Goal: Task Accomplishment & Management: Manage account settings

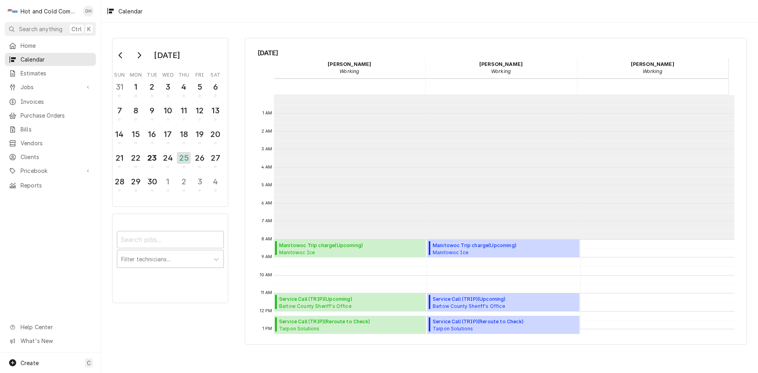
scroll to position [144, 0]
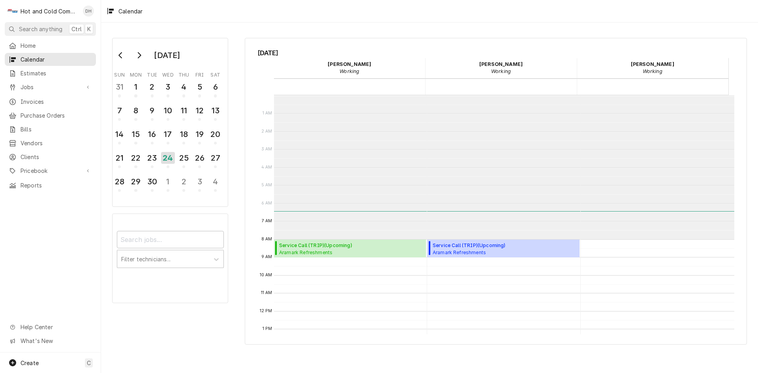
scroll to position [144, 0]
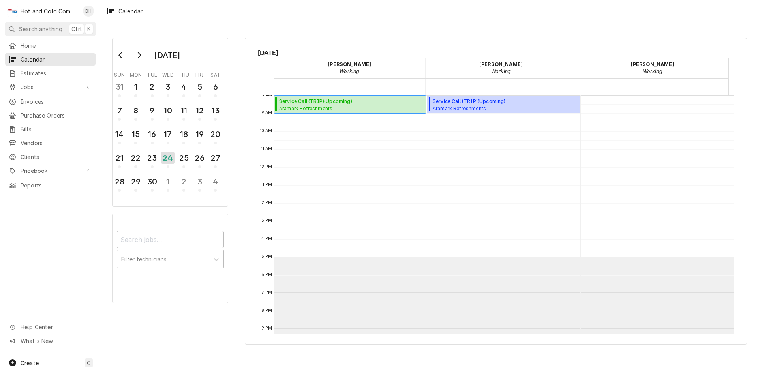
click at [330, 106] on span "Aramark Refreshments Main Warehouse / 3334 Catalina Dr, Chamblee, GA 30341" at bounding box center [344, 108] width 130 height 6
click at [188, 159] on div "25" at bounding box center [184, 157] width 14 height 13
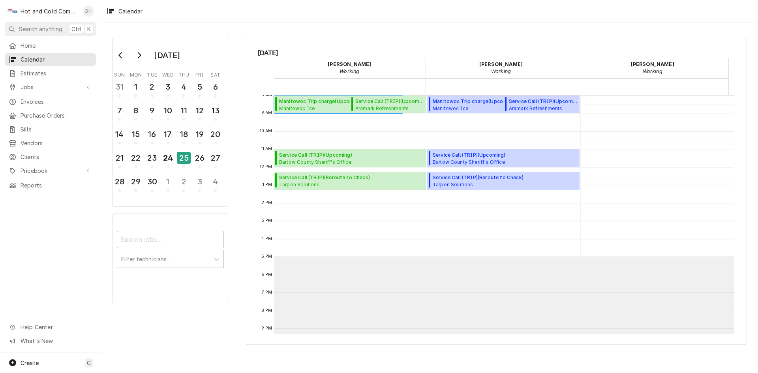
click at [295, 105] on span "Manitowoc Ice Los Potros Mexican Restaurant / 233 Wax Rd SE, Silver Creek, GA 3…" at bounding box center [340, 108] width 122 height 6
click at [171, 162] on div "24" at bounding box center [168, 157] width 14 height 13
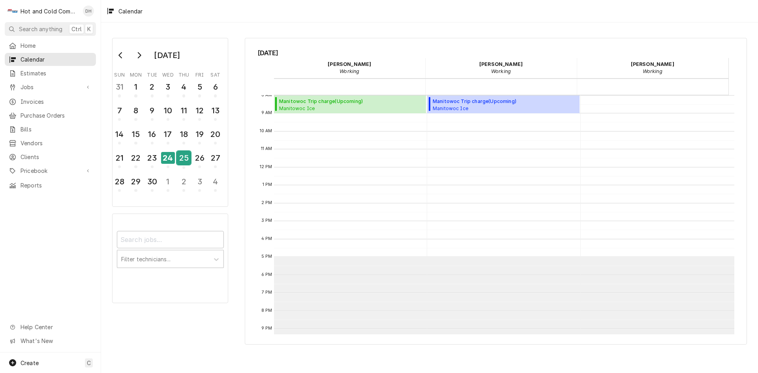
click at [182, 162] on div "25" at bounding box center [184, 157] width 14 height 13
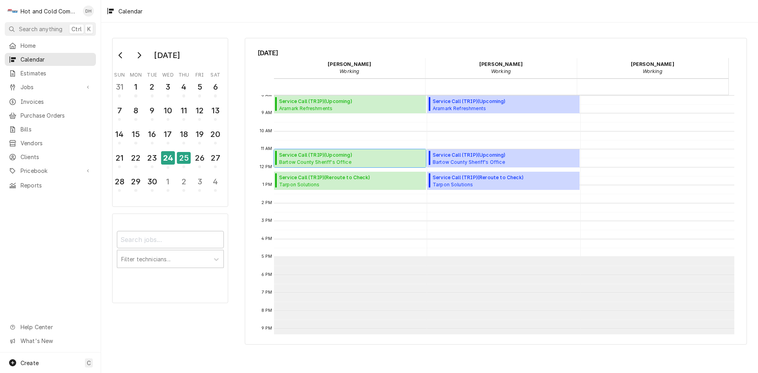
click at [334, 158] on span "Service Call (TRIP) ( Upcoming )" at bounding box center [315, 155] width 73 height 7
click at [170, 161] on div "24" at bounding box center [168, 157] width 14 height 13
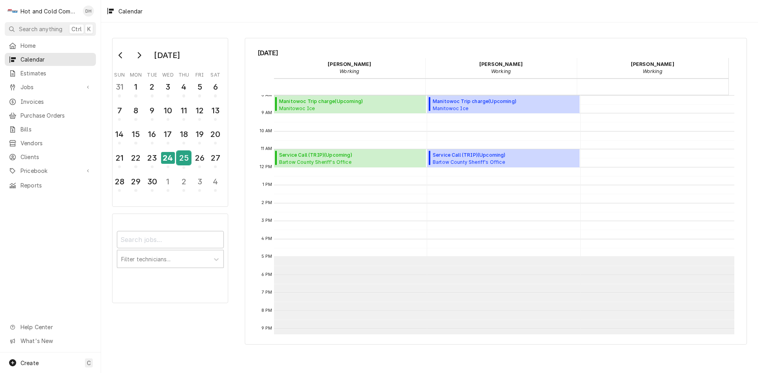
click at [189, 163] on div "25" at bounding box center [184, 157] width 14 height 13
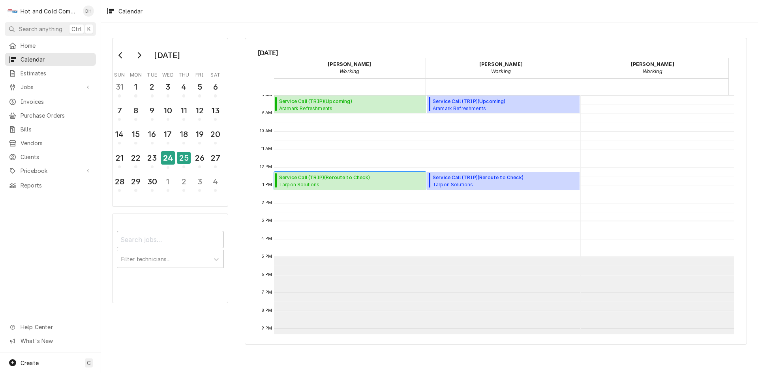
click at [334, 181] on span "Tarpon Solutions Tarpon Solutions / 70 Kelli Clark Ct SE Suite B, Cartersville,…" at bounding box center [344, 184] width 131 height 6
click at [167, 162] on div "24" at bounding box center [168, 157] width 14 height 13
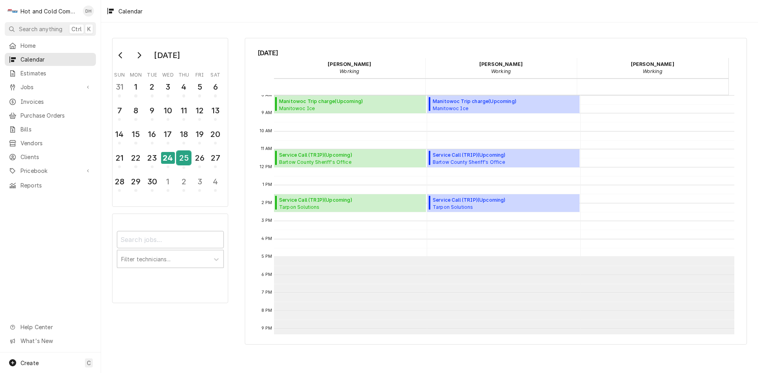
click at [190, 162] on div "25" at bounding box center [184, 157] width 14 height 13
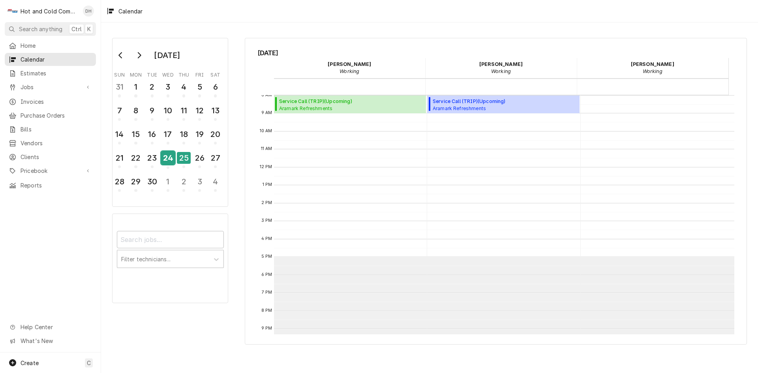
click at [161, 161] on div "24" at bounding box center [168, 157] width 14 height 13
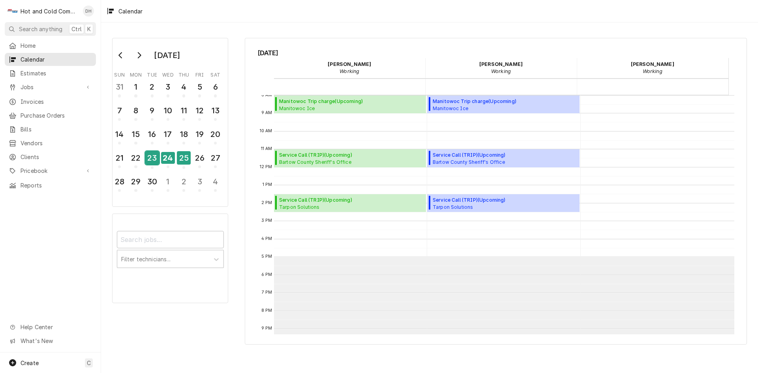
click at [152, 160] on div "23" at bounding box center [152, 157] width 14 height 13
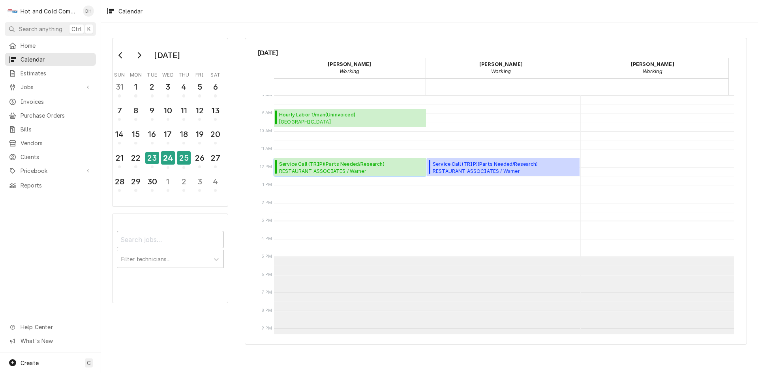
click at [320, 168] on span "RESTAURANT ASSOCIATES / Warner Williams Street / Williams St NW, Atlanta, GA" at bounding box center [351, 171] width 145 height 6
click at [319, 119] on span "Whitefield Academy Lower School / Whitefield Dr SE, Mableton, GA 30126" at bounding box center [323, 121] width 88 height 6
click at [138, 161] on div "22" at bounding box center [136, 157] width 14 height 13
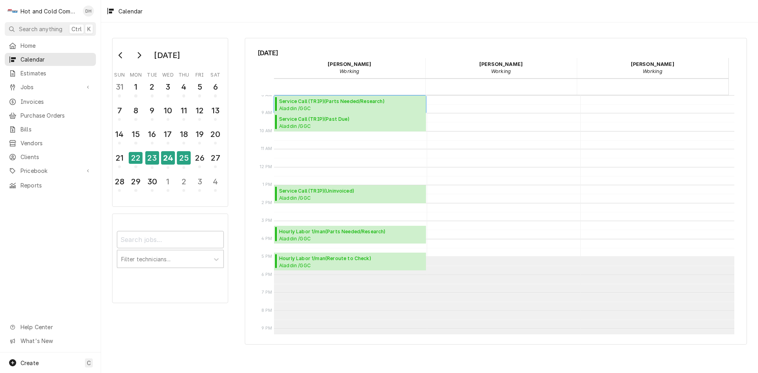
click at [294, 101] on span "Service Call (TRIP) ( Parts Needed/Research )" at bounding box center [351, 101] width 145 height 7
click at [308, 123] on span "Aladdin /GGC Dining / 1000 University Center Ln Bldg. D, Lawrenceville, GA 30043" at bounding box center [351, 126] width 145 height 6
click at [316, 195] on span "Aladdin /GGC Dining / 1000 University Center Ln Bldg. D, Lawrenceville, GA 30043" at bounding box center [351, 198] width 145 height 6
click at [326, 236] on span "Aladdin /GGC A-Bldg. (Chic Fila,Panda,C-Store) / 1000 University Center Ln, Law…" at bounding box center [351, 238] width 145 height 6
click at [323, 261] on span "Hourly Labor 1/man ( Reroute to Check )" at bounding box center [325, 258] width 92 height 7
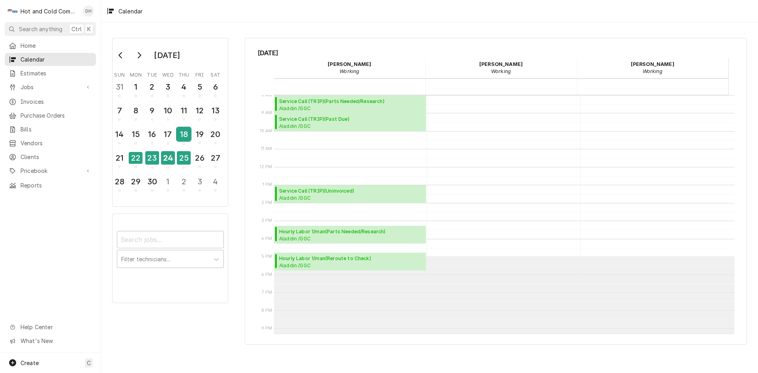
click at [184, 135] on div "18" at bounding box center [184, 134] width 14 height 13
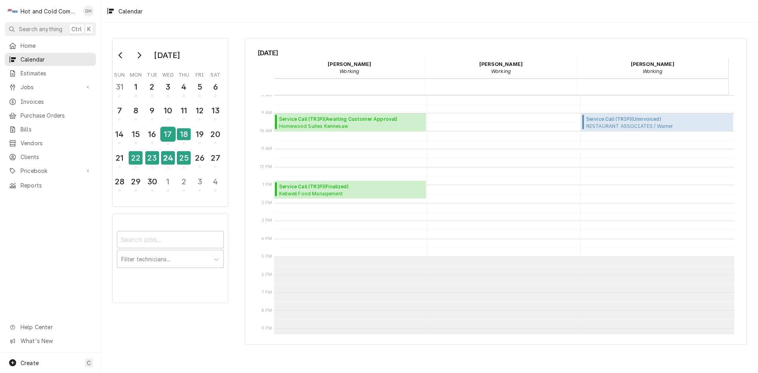
click at [170, 137] on div "17" at bounding box center [168, 134] width 14 height 13
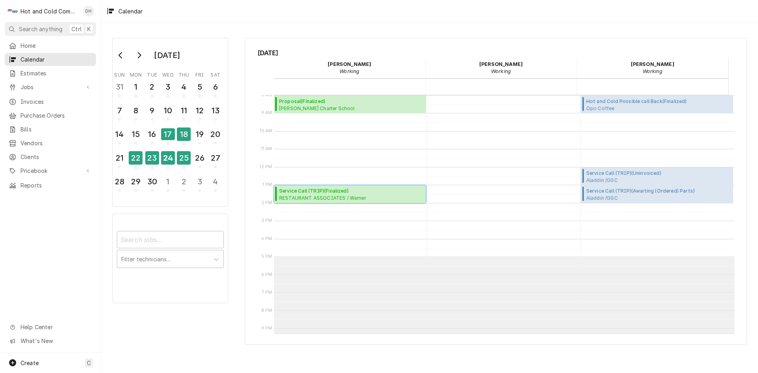
click at [325, 196] on span "RESTAURANT ASSOCIATES / Warner Techwood Market / 1050 Techwood Dr, Atlanta, GA …" at bounding box center [326, 198] width 94 height 6
click at [151, 137] on div "16" at bounding box center [152, 134] width 14 height 13
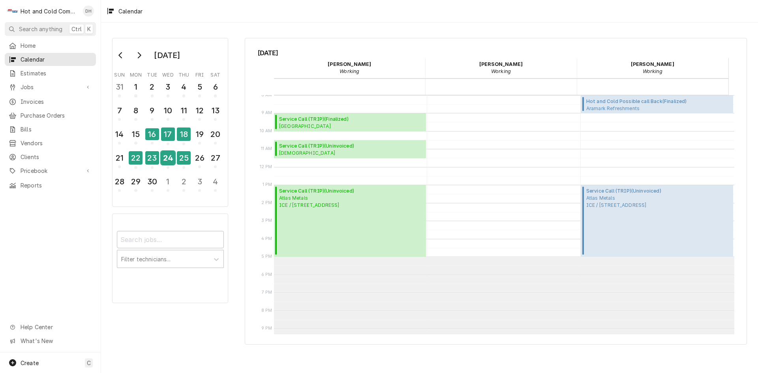
click at [167, 162] on div "24" at bounding box center [168, 157] width 14 height 13
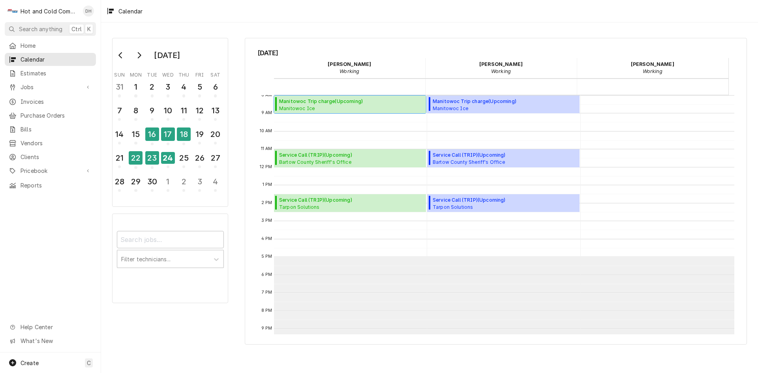
click at [347, 98] on span "Manitowoc Trip charge ( Upcoming )" at bounding box center [341, 101] width 125 height 7
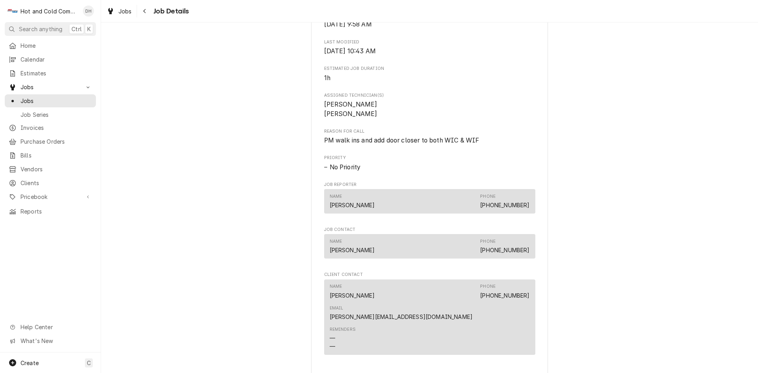
scroll to position [395, 0]
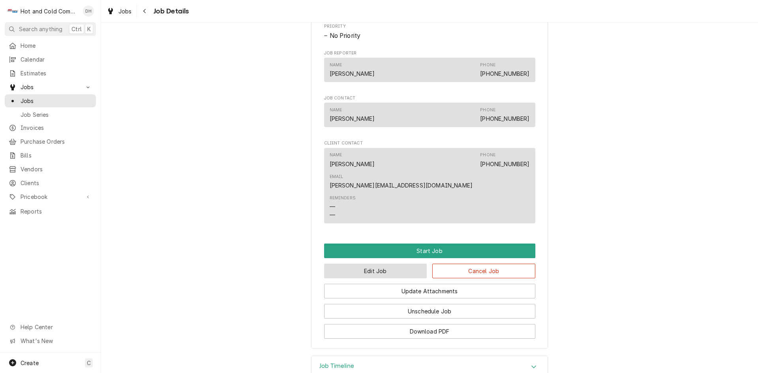
click at [355, 264] on button "Edit Job" at bounding box center [375, 271] width 103 height 15
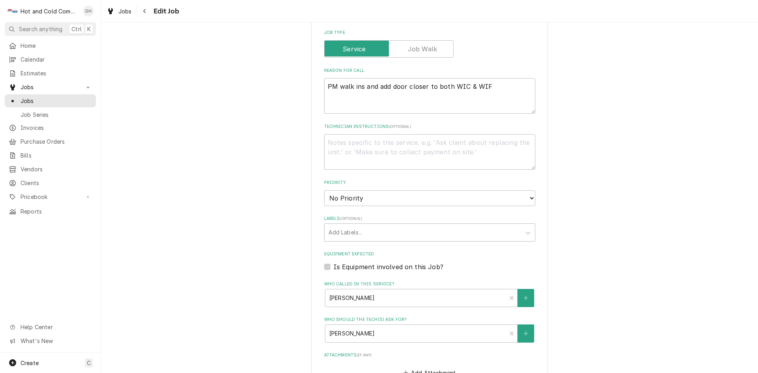
scroll to position [395, 0]
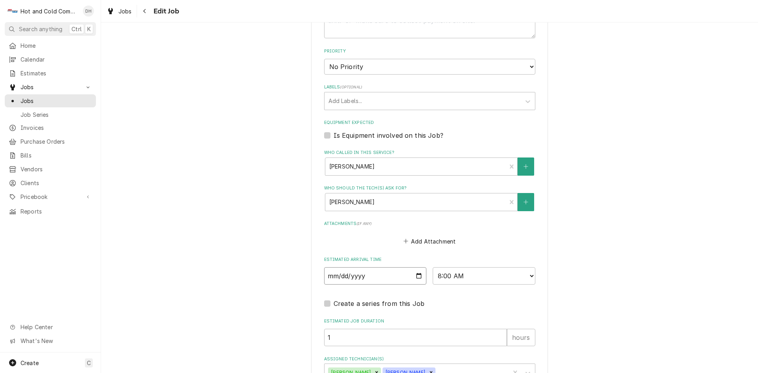
click at [417, 275] on input "2025-09-24" at bounding box center [375, 275] width 103 height 17
type textarea "x"
type input "2025-09-25"
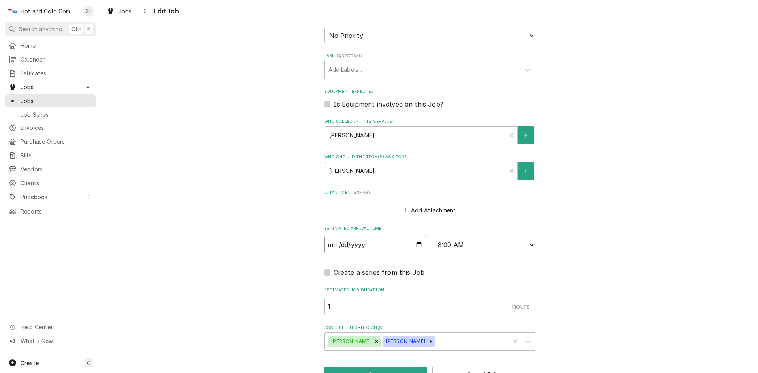
scroll to position [452, 0]
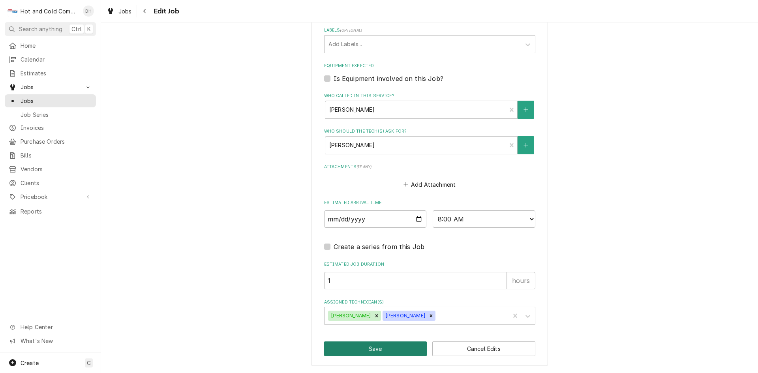
drag, startPoint x: 396, startPoint y: 349, endPoint x: 412, endPoint y: 337, distance: 19.8
click at [400, 347] on button "Save" at bounding box center [375, 349] width 103 height 15
type textarea "x"
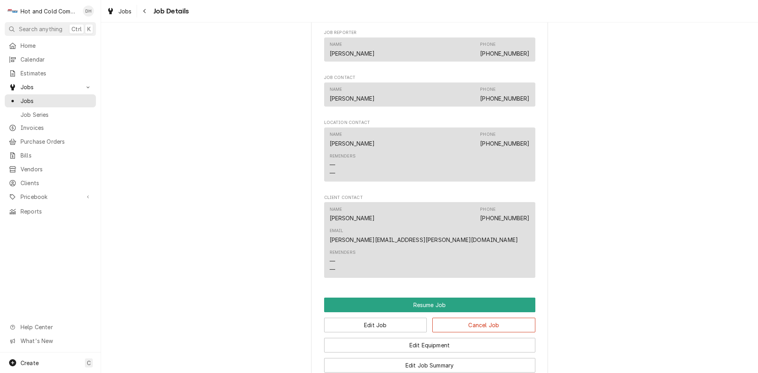
scroll to position [658, 0]
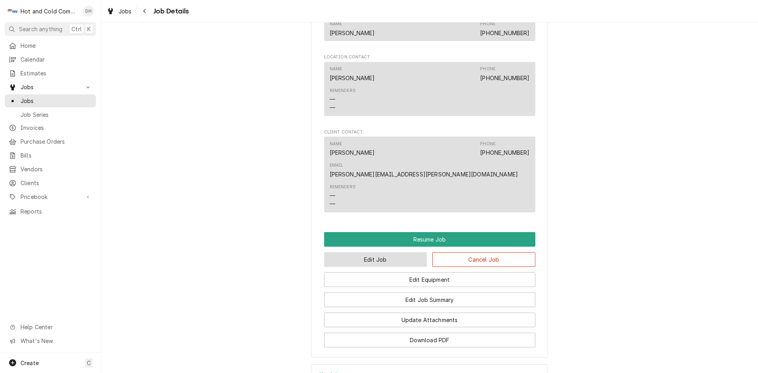
click at [379, 252] on button "Edit Job" at bounding box center [375, 259] width 103 height 15
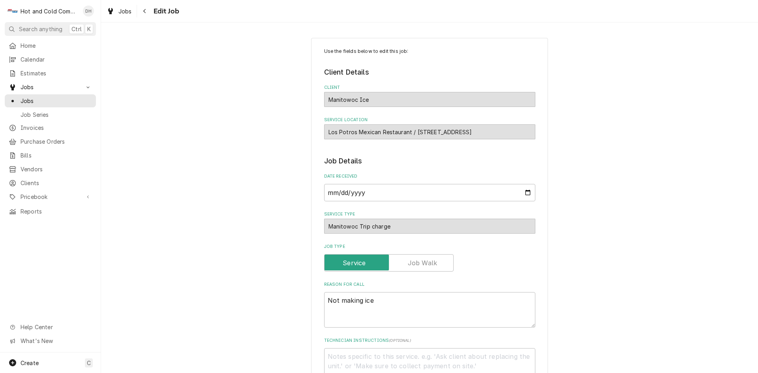
type textarea "x"
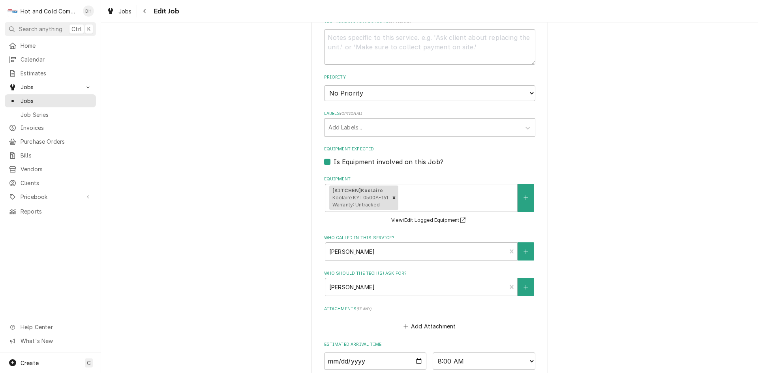
scroll to position [395, 0]
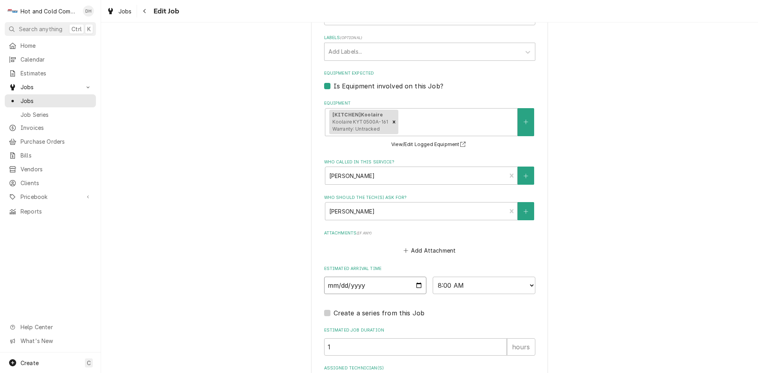
click at [417, 282] on input "[DATE]" at bounding box center [375, 285] width 103 height 17
type input "[DATE]"
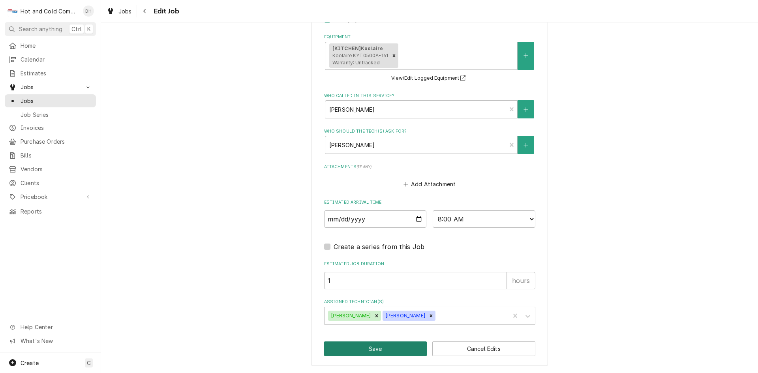
drag, startPoint x: 382, startPoint y: 349, endPoint x: 386, endPoint y: 349, distance: 4.0
click at [385, 349] on button "Save" at bounding box center [375, 349] width 103 height 15
type textarea "x"
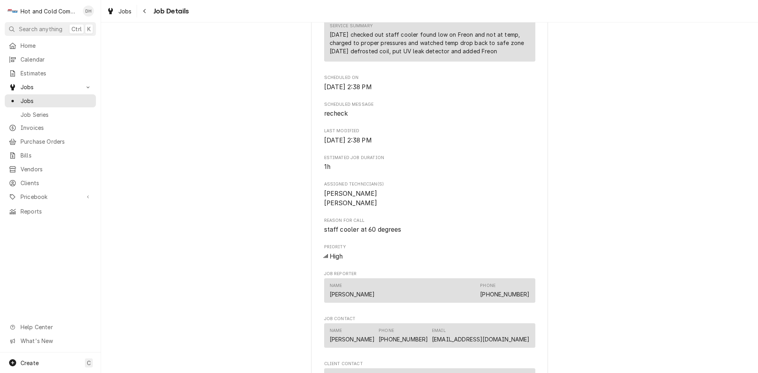
scroll to position [718, 0]
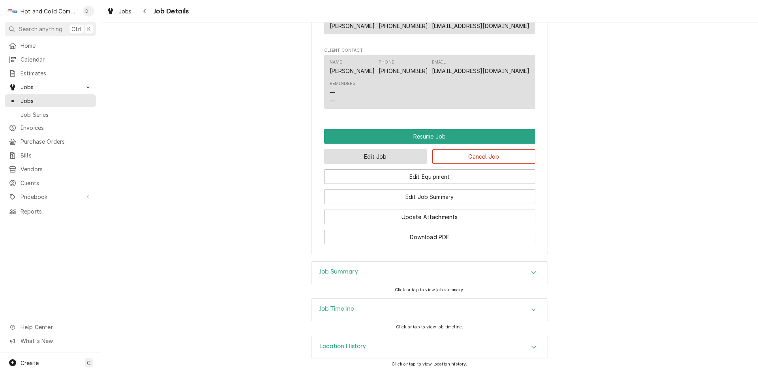
click at [381, 157] on button "Edit Job" at bounding box center [375, 156] width 103 height 15
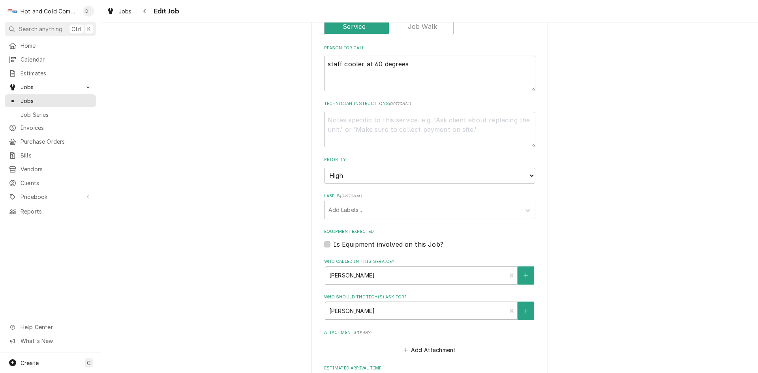
scroll to position [429, 0]
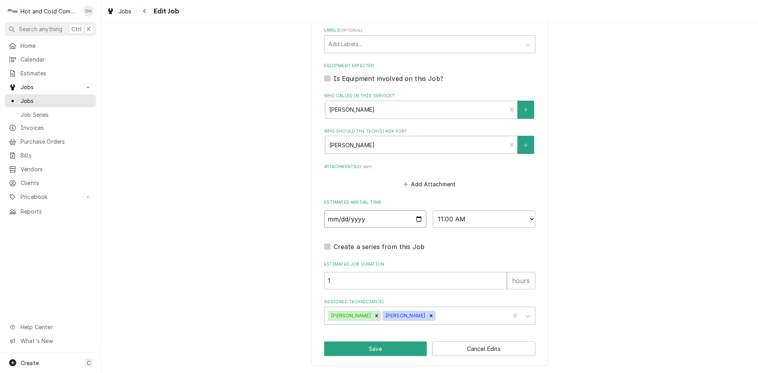
click at [415, 218] on input "2025-09-25" at bounding box center [375, 218] width 103 height 17
type textarea "x"
type input "2025-09-24"
click at [372, 350] on button "Save" at bounding box center [375, 349] width 103 height 15
type textarea "x"
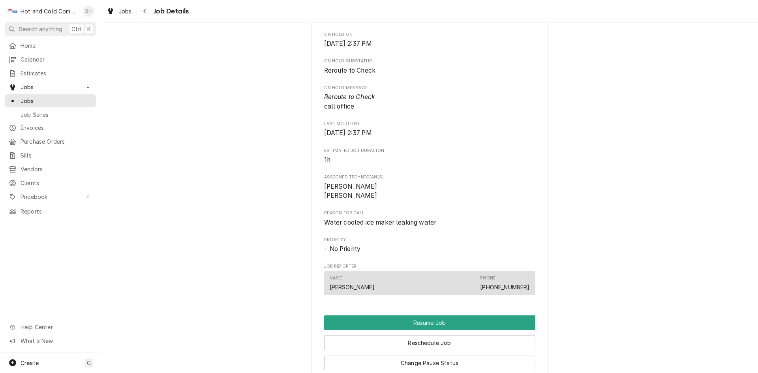
scroll to position [526, 0]
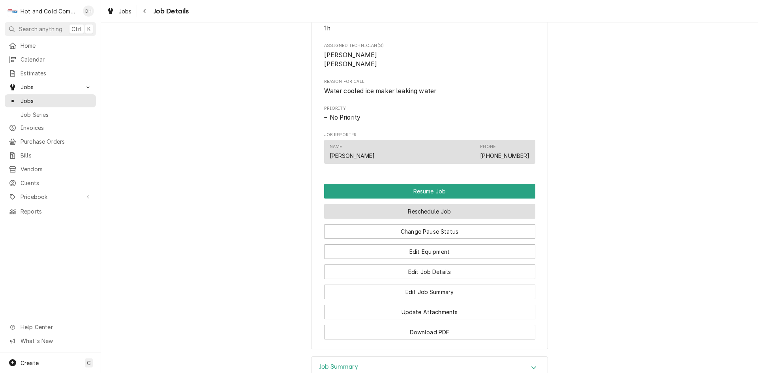
click at [421, 219] on button "Reschedule Job" at bounding box center [429, 211] width 211 height 15
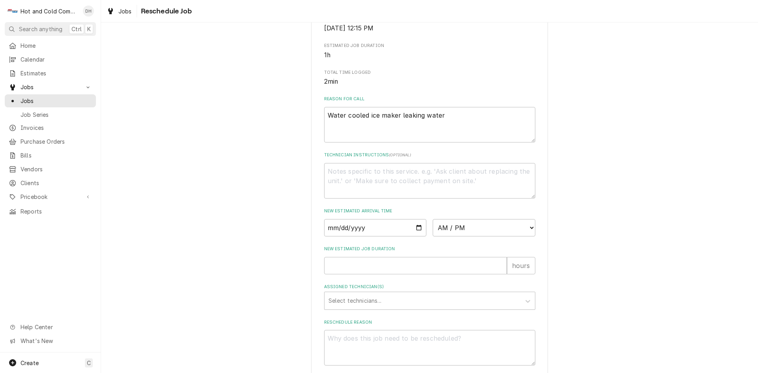
scroll to position [217, 0]
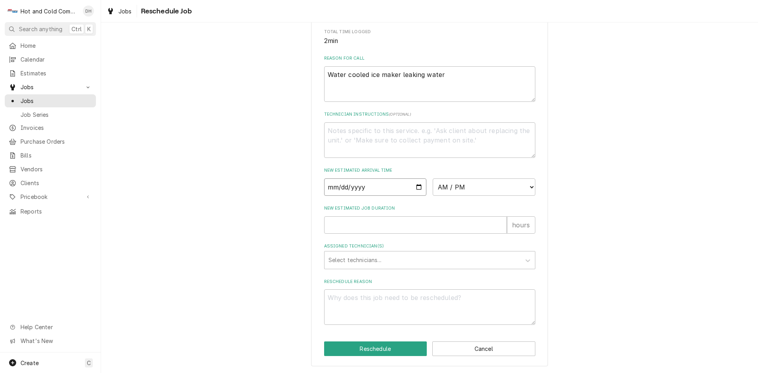
click at [417, 187] on input "Date" at bounding box center [375, 186] width 103 height 17
type textarea "x"
type input "[DATE]"
click at [530, 186] on select "AM / PM 6:00 AM 6:15 AM 6:30 AM 6:45 AM 7:00 AM 7:15 AM 7:30 AM 7:45 AM 8:00 AM…" at bounding box center [484, 186] width 103 height 17
select select "13:30:00"
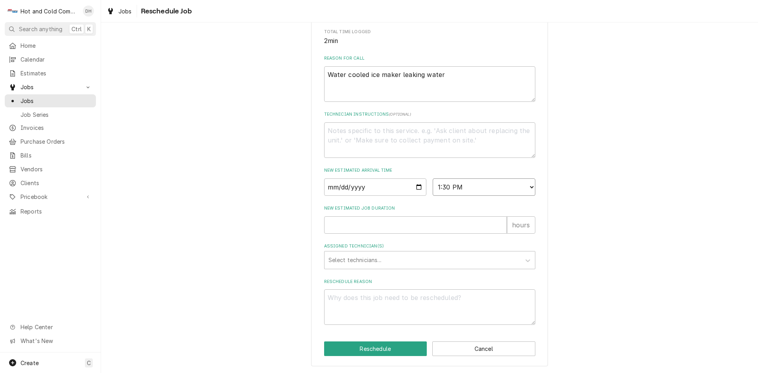
click at [433, 178] on select "AM / PM 6:00 AM 6:15 AM 6:30 AM 6:45 AM 7:00 AM 7:15 AM 7:30 AM 7:45 AM 8:00 AM…" at bounding box center [484, 186] width 103 height 17
click at [344, 226] on input "New Estimated Job Duration" at bounding box center [415, 224] width 183 height 17
type textarea "x"
type input "1"
click at [357, 262] on div "Assigned Technician(s)" at bounding box center [422, 260] width 188 height 14
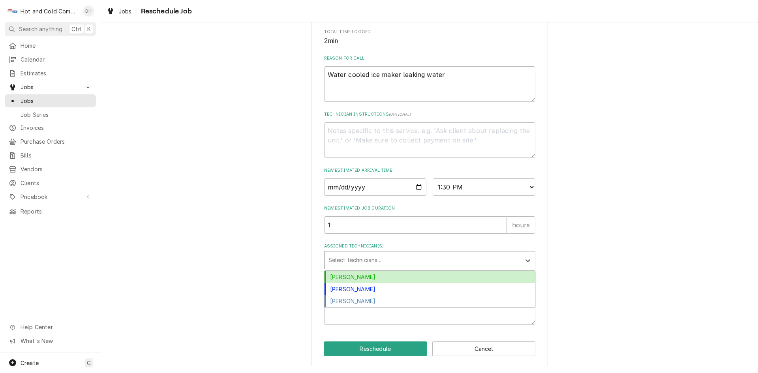
click at [356, 274] on div "[PERSON_NAME]" at bounding box center [430, 277] width 210 height 12
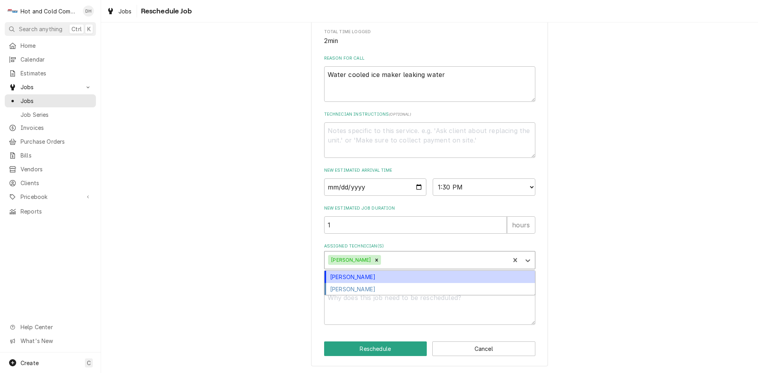
click at [398, 261] on div "Assigned Technician(s)" at bounding box center [444, 260] width 123 height 14
click at [374, 276] on div "[PERSON_NAME]" at bounding box center [430, 277] width 210 height 12
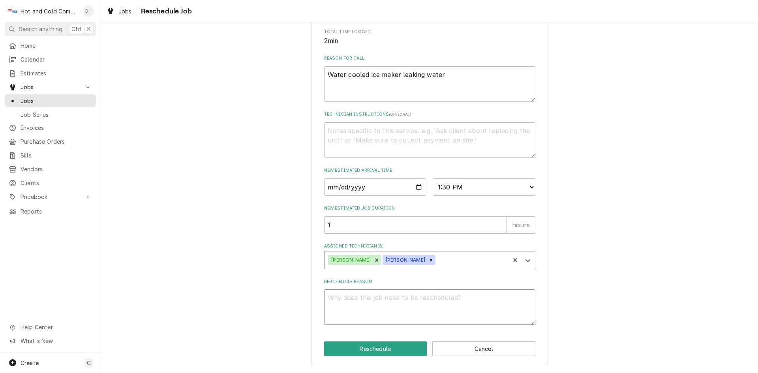
drag, startPoint x: 364, startPoint y: 303, endPoint x: 385, endPoint y: 310, distance: 22.2
click at [366, 304] on textarea "Reschedule Reason" at bounding box center [429, 307] width 211 height 36
type textarea "x"
type textarea "m"
type textarea "x"
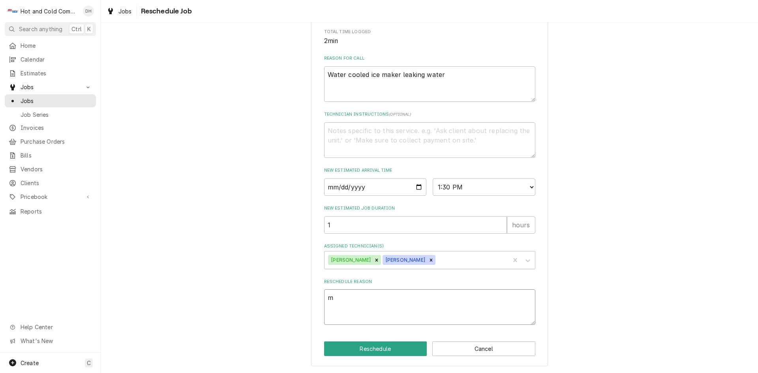
type textarea "mo"
type textarea "x"
type textarea "mov"
type textarea "x"
type textarea "move"
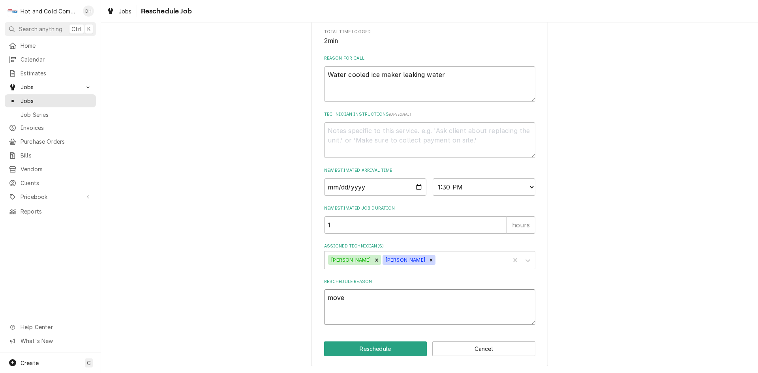
type textarea "x"
type textarea "moved"
type textarea "x"
type textarea "moved"
type textarea "x"
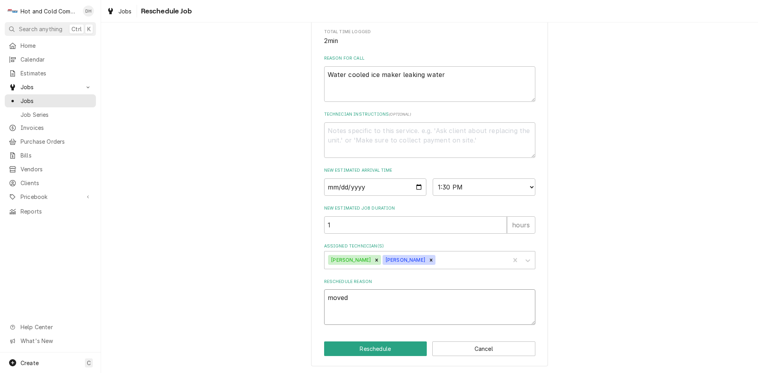
type textarea "moved u"
type textarea "x"
type textarea "moved up"
click at [389, 352] on button "Reschedule" at bounding box center [375, 349] width 103 height 15
type textarea "x"
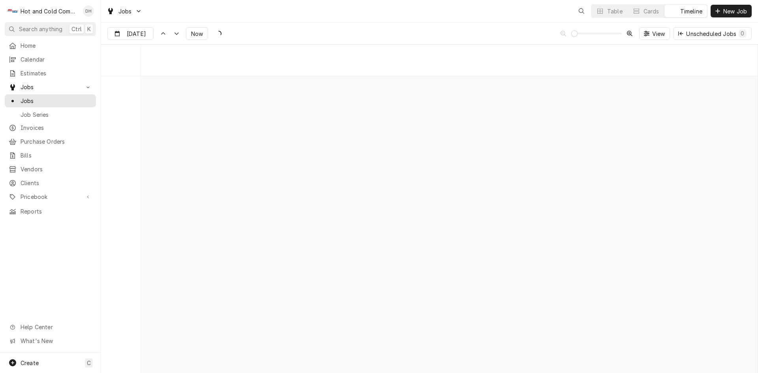
scroll to position [6181, 0]
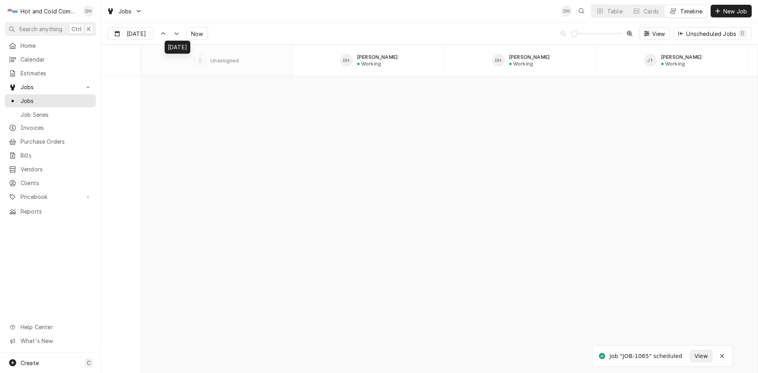
scroll to position [9086, 0]
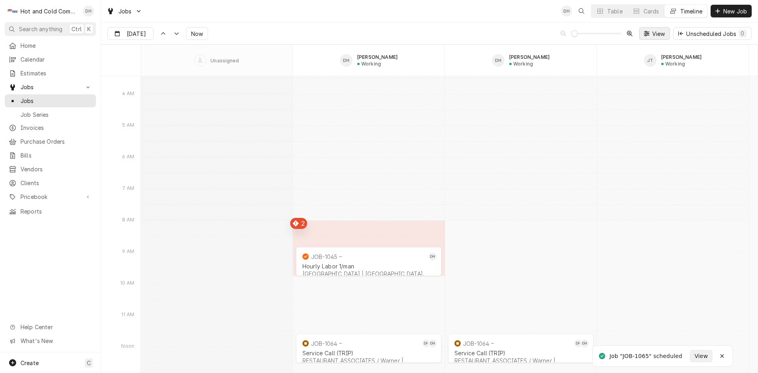
click at [657, 35] on span "View" at bounding box center [659, 34] width 16 height 8
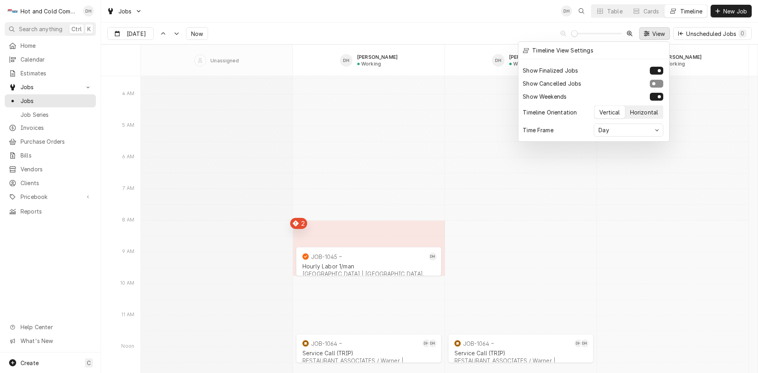
click at [657, 113] on div "Horizontal" at bounding box center [644, 112] width 28 height 8
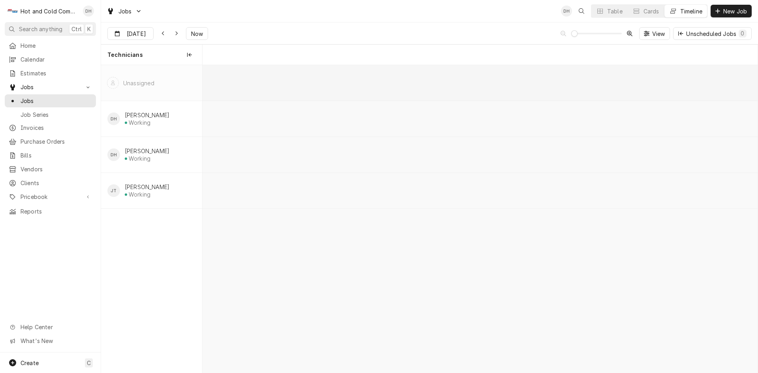
scroll to position [0, 10997]
click at [189, 56] on icon "Technicians column. SPACE for context menu" at bounding box center [189, 55] width 5 height 6
click at [178, 34] on div "Dynamic Content Wrapper" at bounding box center [177, 34] width 8 height 8
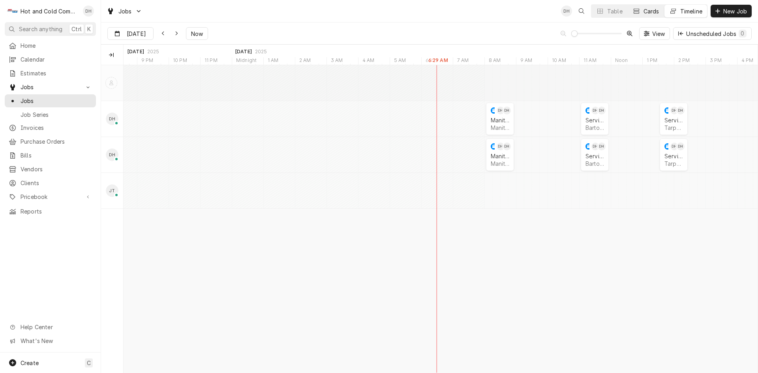
click at [648, 11] on div "Cards" at bounding box center [652, 11] width 16 height 8
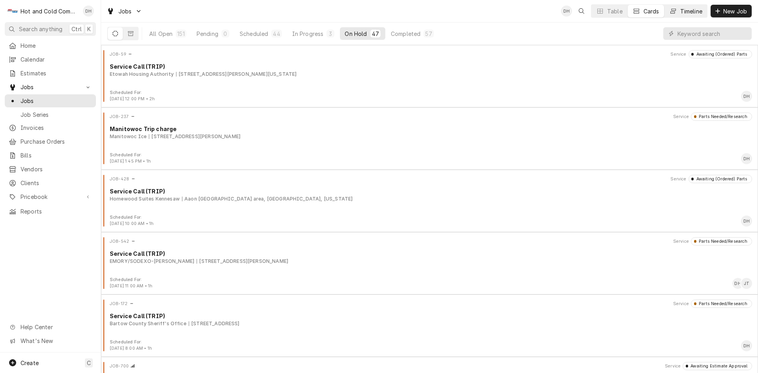
click at [685, 10] on div "Timeline" at bounding box center [691, 11] width 22 height 8
click at [687, 8] on div "Timeline" at bounding box center [691, 11] width 22 height 8
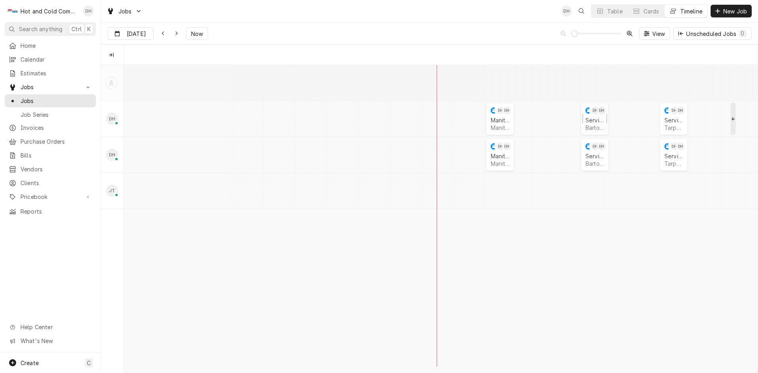
scroll to position [0, 12558]
click at [680, 31] on icon "Dynamic Content Wrapper" at bounding box center [680, 34] width 5 height 6
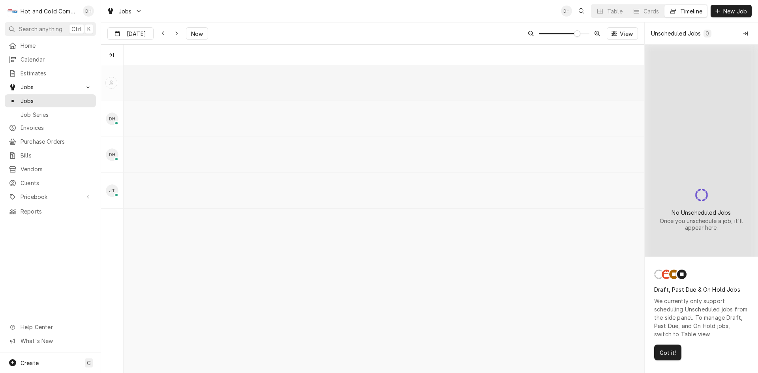
scroll to position [0, 0]
type input "[DATE]"
click at [589, 37] on span "Dynamic Content Wrapper" at bounding box center [585, 33] width 6 height 6
drag, startPoint x: 609, startPoint y: 223, endPoint x: 493, endPoint y: 213, distance: 116.9
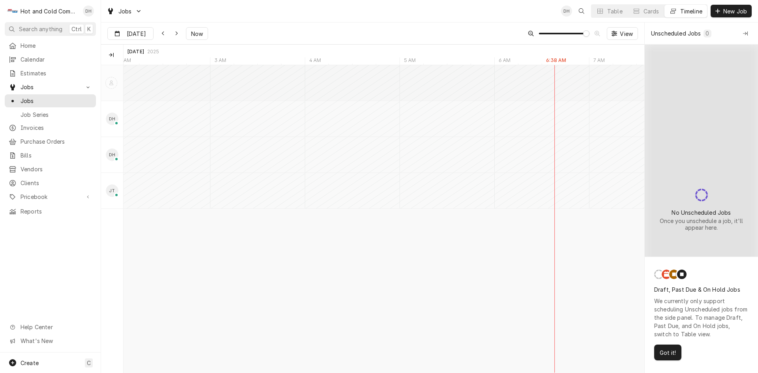
click at [490, 213] on div "8:00 AM 9:00 AM JOB-1049 DH DH Manitowoc Trip charge Manitowoc Ice | Silver Cre…" at bounding box center [384, 219] width 521 height 308
drag, startPoint x: 601, startPoint y: 54, endPoint x: 475, endPoint y: 58, distance: 126.0
drag, startPoint x: 465, startPoint y: 54, endPoint x: 347, endPoint y: 55, distance: 117.7
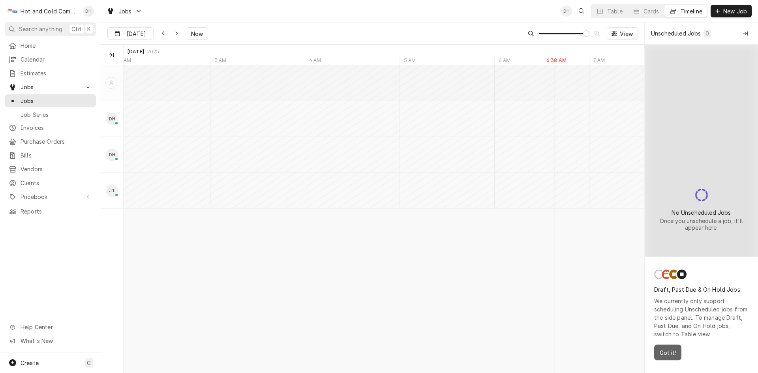
click at [667, 354] on span "Got it!" at bounding box center [667, 353] width 19 height 8
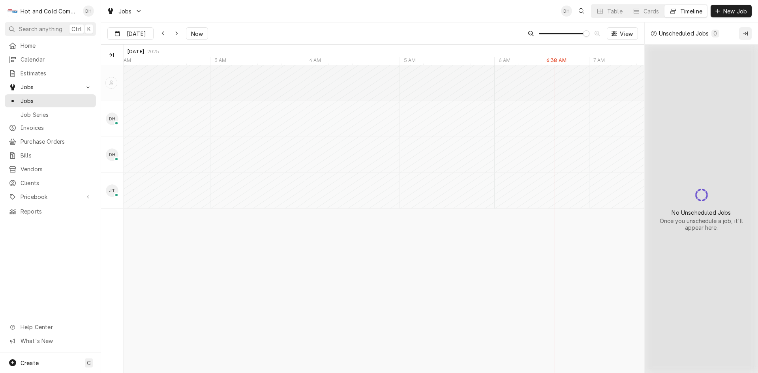
click at [747, 34] on icon "Collapse Unscheduled Jobs" at bounding box center [745, 34] width 5 height 6
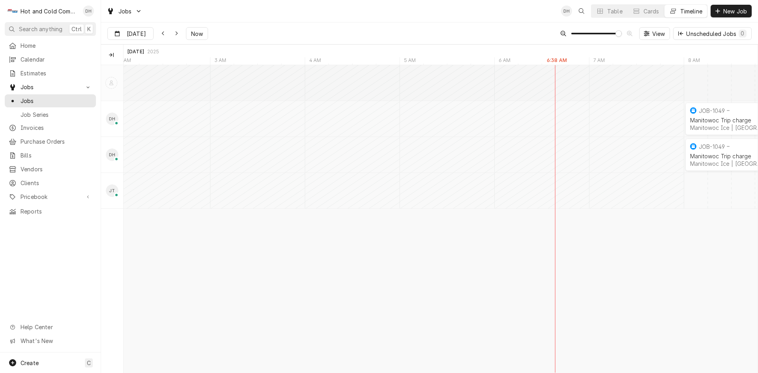
click at [118, 127] on div "DH Daryl Harris Working" at bounding box center [112, 119] width 22 height 36
click at [116, 155] on div "David Harris's Avatar" at bounding box center [112, 154] width 13 height 13
click at [109, 201] on div "JT Jason Thomason Working" at bounding box center [112, 191] width 22 height 36
drag, startPoint x: 565, startPoint y: 59, endPoint x: 669, endPoint y: 149, distance: 137.1
click at [473, 108] on div "Technicians Sep 24 2025 Sep 23 2025 Oct 12 2025 Oct 13 2025 Oct 14 2025 8 AM 2 …" at bounding box center [429, 209] width 657 height 328
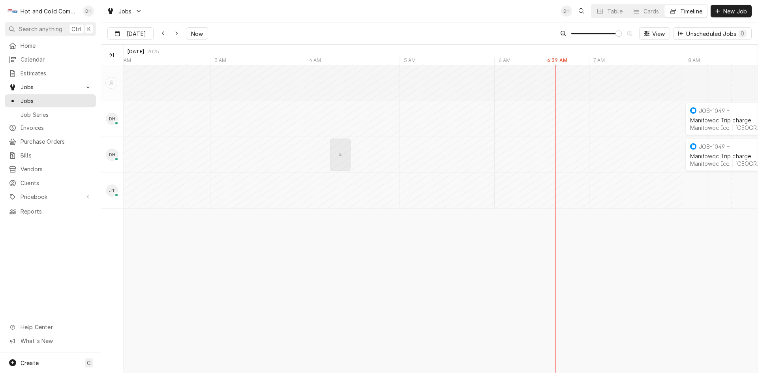
drag, startPoint x: 657, startPoint y: 150, endPoint x: 610, endPoint y: 39, distance: 120.5
click at [657, 35] on span "View" at bounding box center [659, 34] width 16 height 8
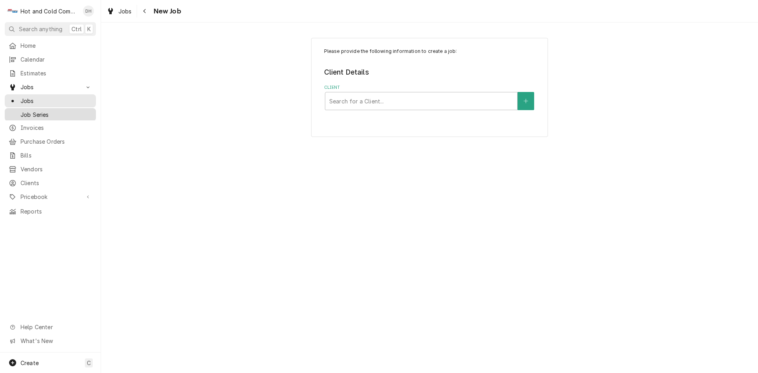
click at [50, 113] on span "Job Series" at bounding box center [56, 115] width 71 height 8
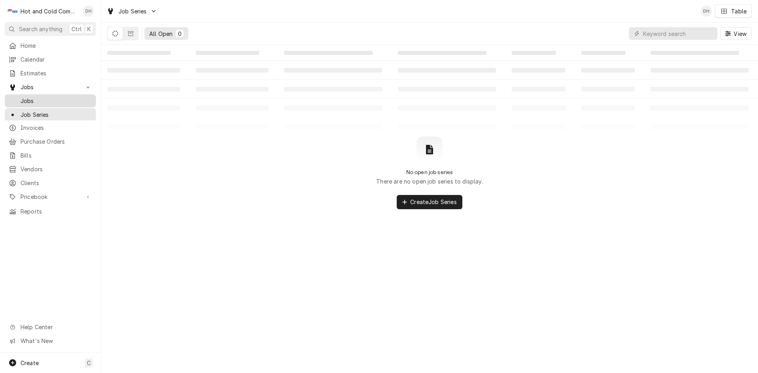
click at [24, 98] on span "Jobs" at bounding box center [56, 101] width 71 height 8
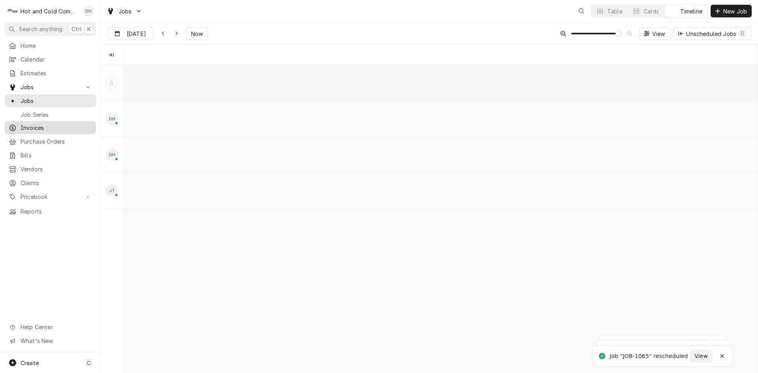
scroll to position [0, 12587]
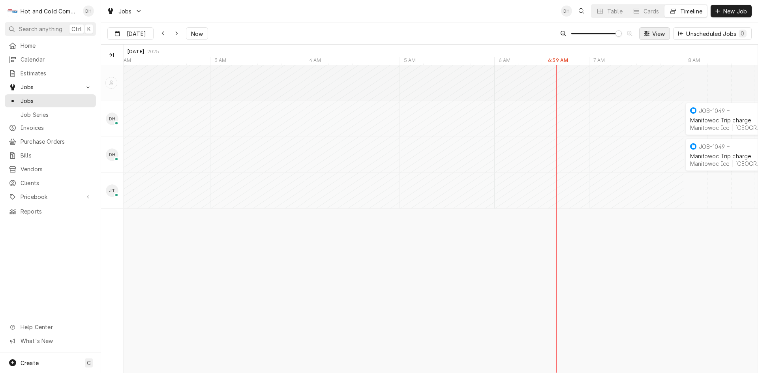
click at [657, 34] on span "View" at bounding box center [659, 34] width 16 height 8
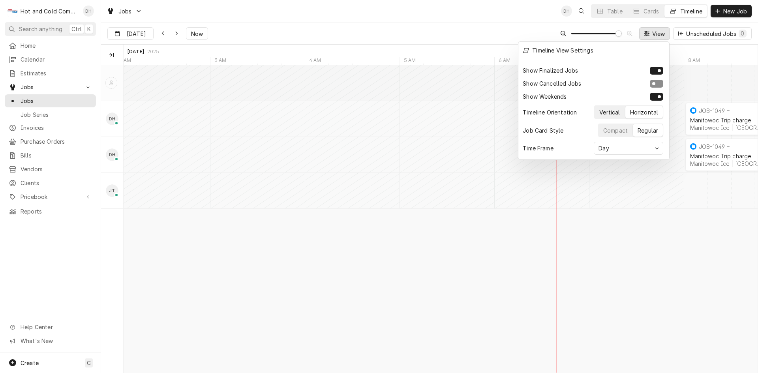
click at [610, 108] on div "Vertical" at bounding box center [609, 112] width 21 height 8
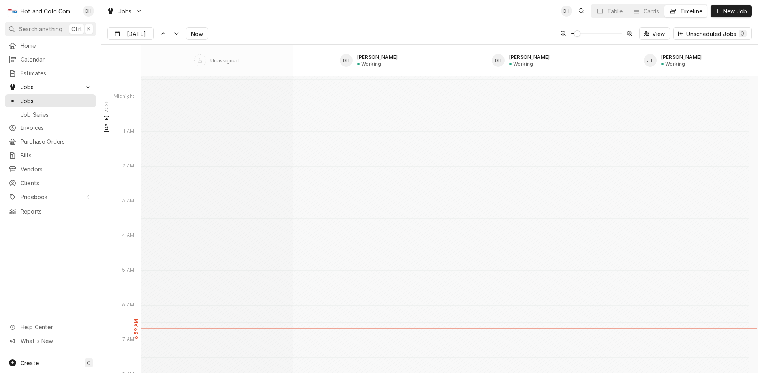
scroll to position [2388, 0]
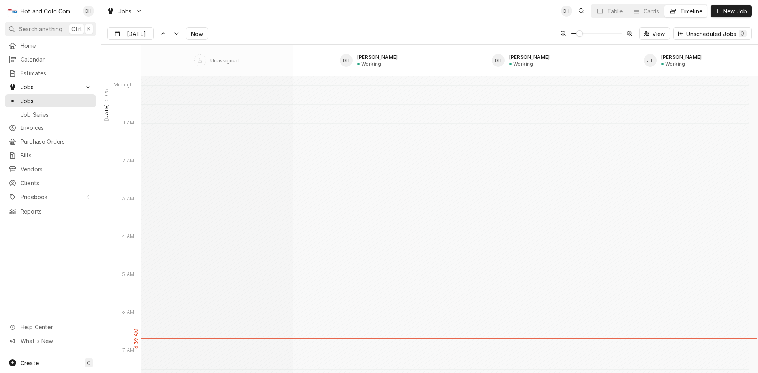
click at [576, 37] on span "Dynamic Content Wrapper" at bounding box center [579, 33] width 6 height 6
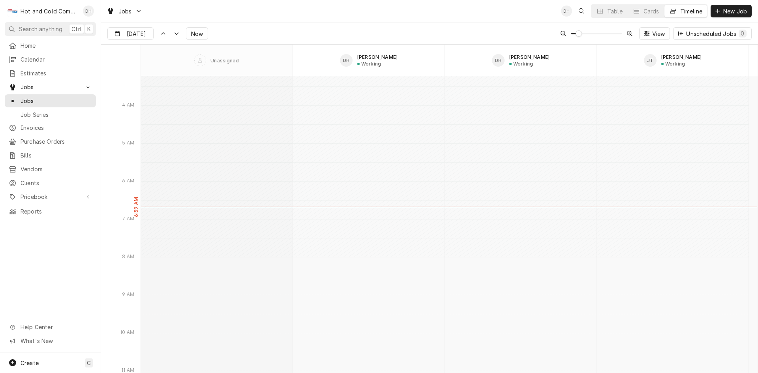
type input "[DATE]"
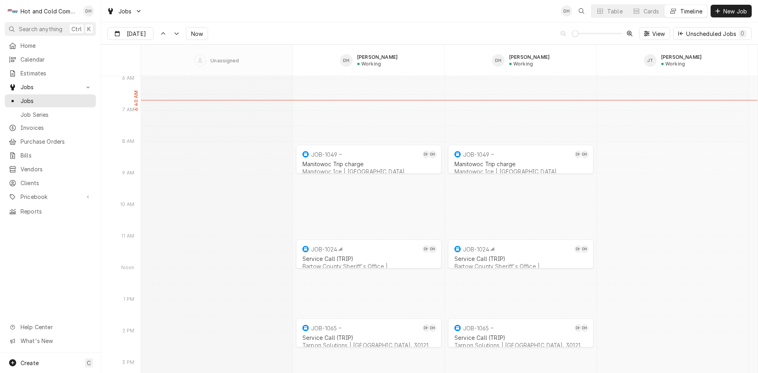
click at [572, 37] on span "Dynamic Content Wrapper" at bounding box center [575, 33] width 6 height 6
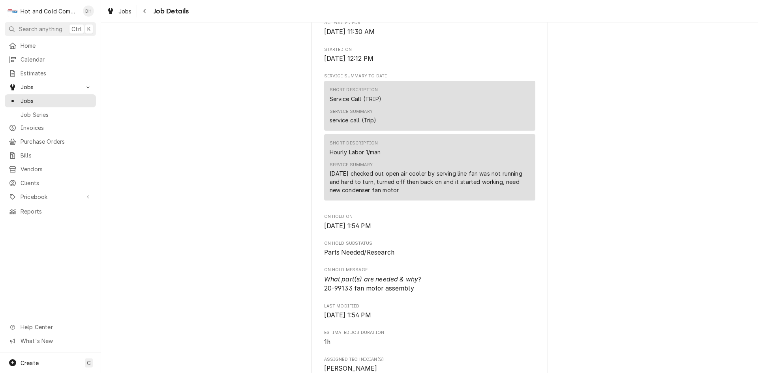
scroll to position [263, 0]
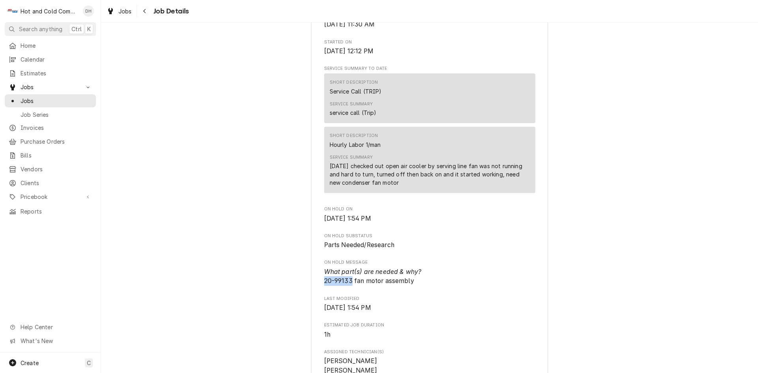
drag, startPoint x: 349, startPoint y: 300, endPoint x: 313, endPoint y: 301, distance: 36.3
click at [313, 301] on div "RESTAURANT ASSOCIATES / Warner Williams Street / Williams St NW, Atlanta, GA Op…" at bounding box center [429, 236] width 237 height 898
copy span "20-99133"
click at [471, 286] on span "What part(s) are needed & why? 20-99133 fan motor assembly" at bounding box center [429, 276] width 211 height 19
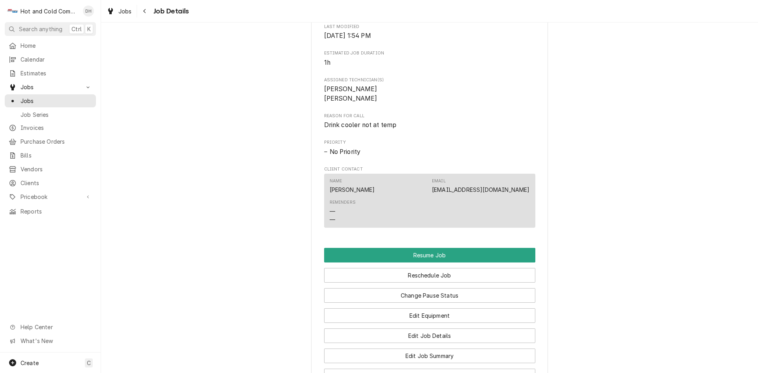
scroll to position [658, 0]
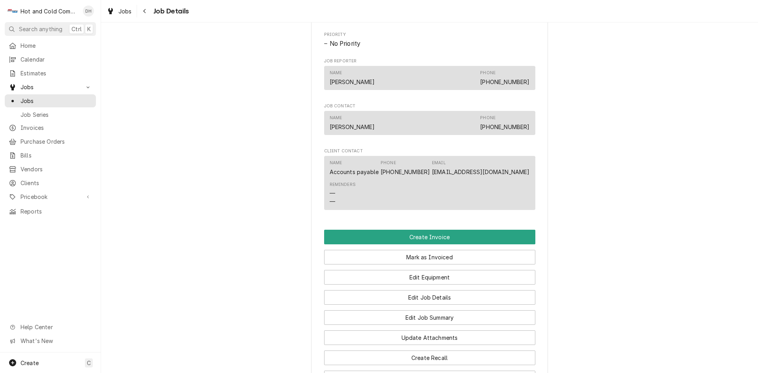
scroll to position [526, 0]
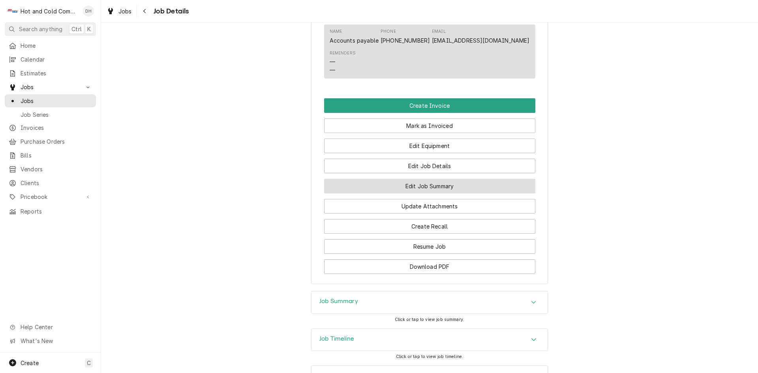
click at [475, 193] on button "Edit Job Summary" at bounding box center [429, 186] width 211 height 15
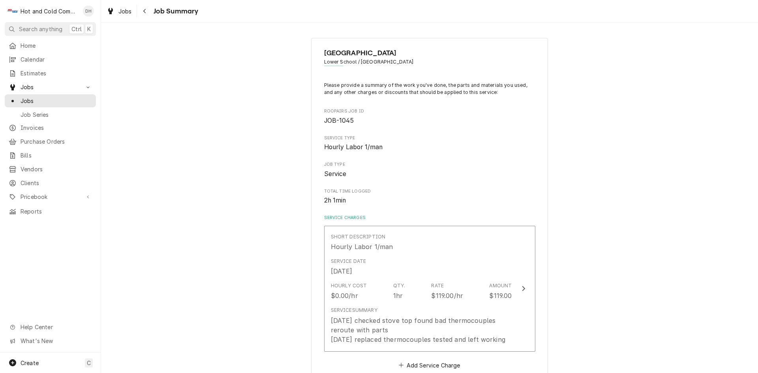
scroll to position [447, 0]
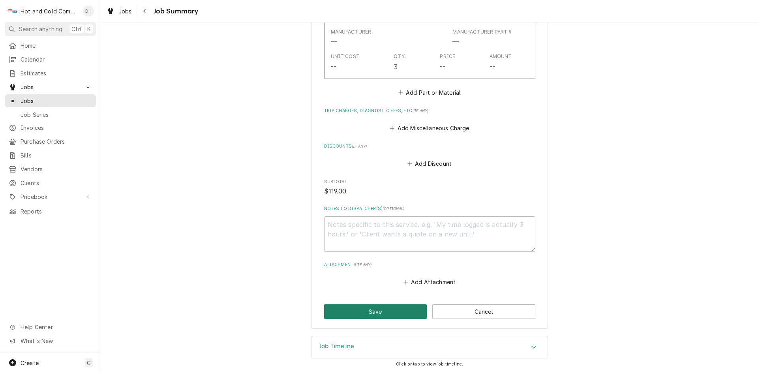
drag, startPoint x: 353, startPoint y: 311, endPoint x: 521, endPoint y: 246, distance: 180.1
click at [355, 311] on button "Save" at bounding box center [375, 311] width 103 height 15
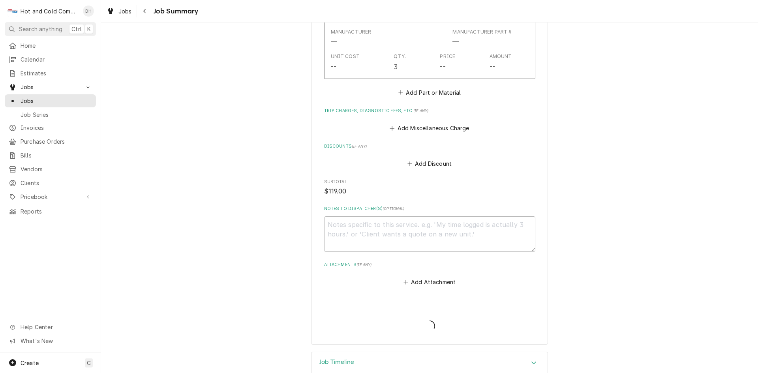
type textarea "x"
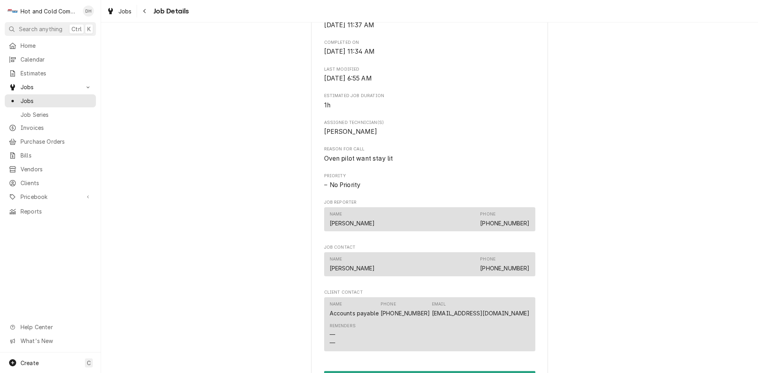
scroll to position [596, 0]
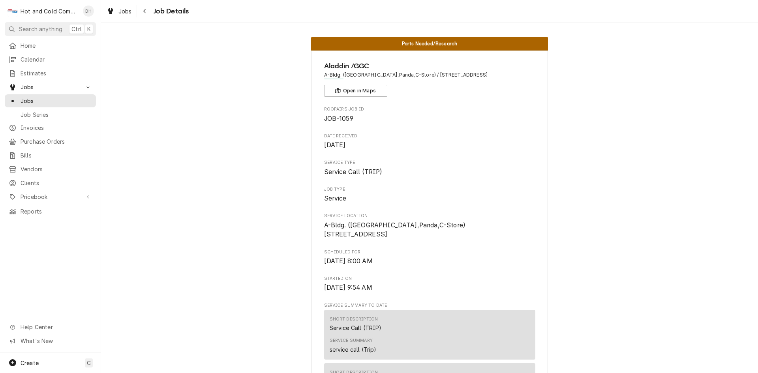
scroll to position [131, 0]
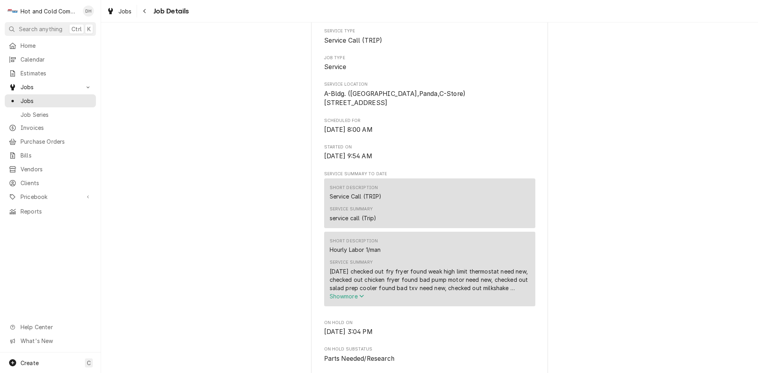
click at [361, 299] on icon "Service Summary" at bounding box center [361, 296] width 5 height 6
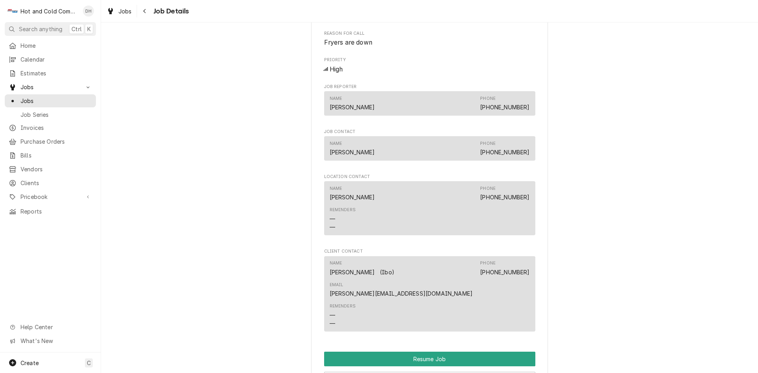
scroll to position [658, 0]
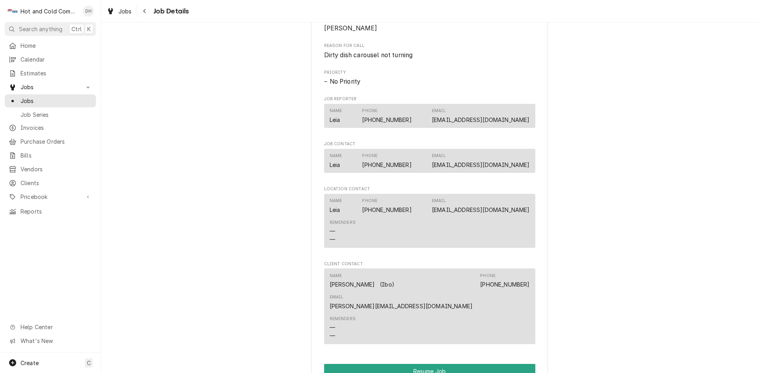
scroll to position [658, 0]
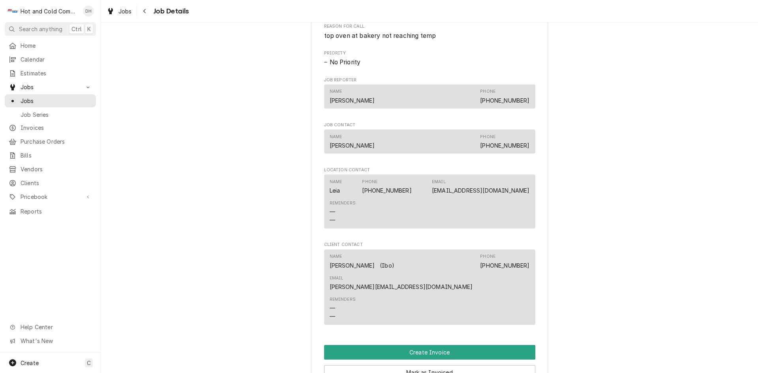
scroll to position [526, 0]
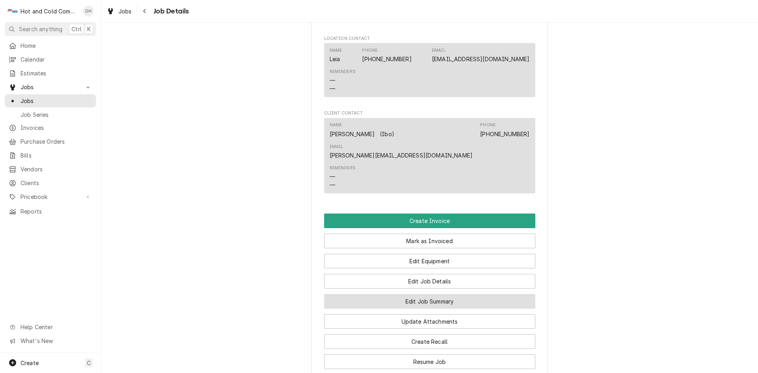
click at [467, 294] on button "Edit Job Summary" at bounding box center [429, 301] width 211 height 15
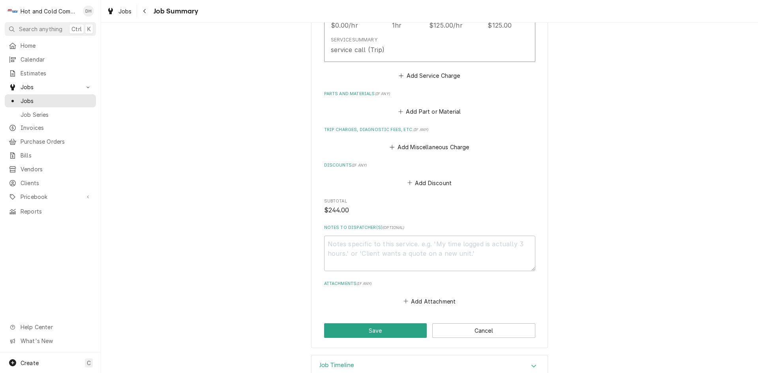
scroll to position [395, 0]
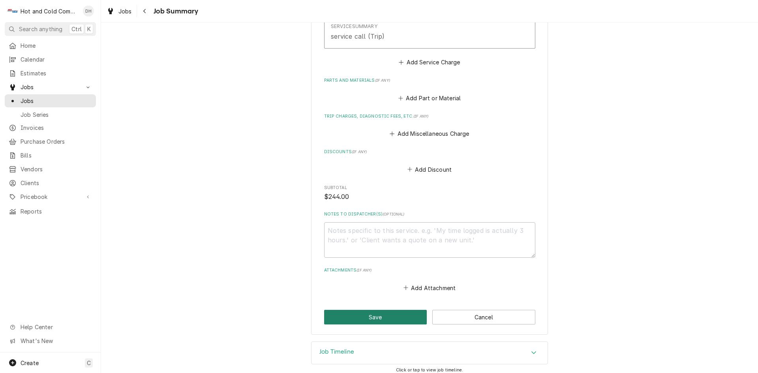
drag, startPoint x: 372, startPoint y: 317, endPoint x: 454, endPoint y: 281, distance: 90.2
click at [372, 317] on button "Save" at bounding box center [375, 317] width 103 height 15
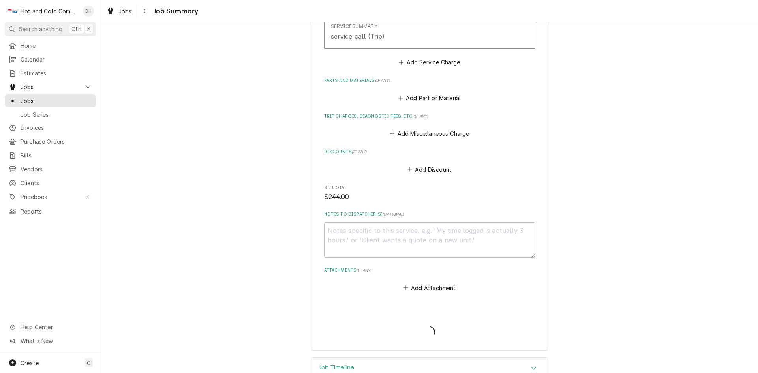
type textarea "x"
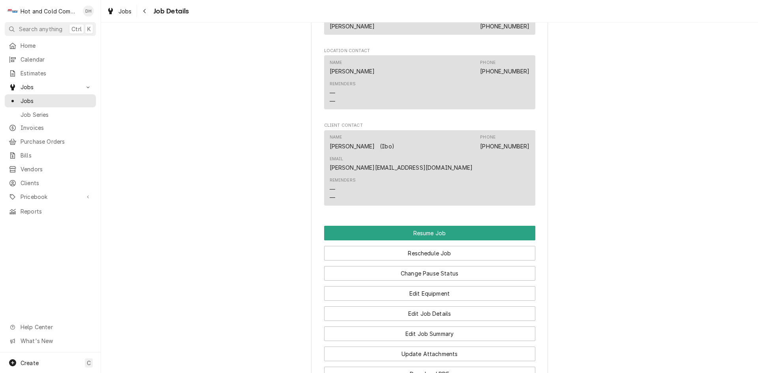
scroll to position [658, 0]
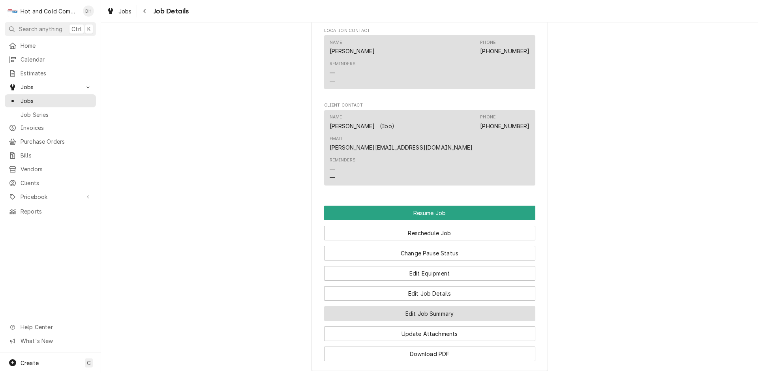
click at [429, 306] on button "Edit Job Summary" at bounding box center [429, 313] width 211 height 15
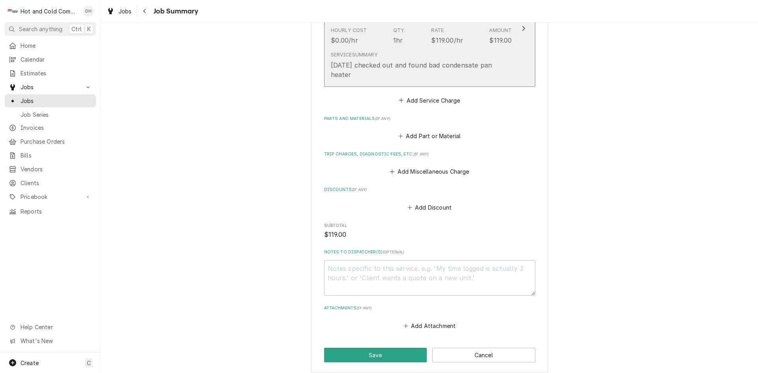
scroll to position [263, 0]
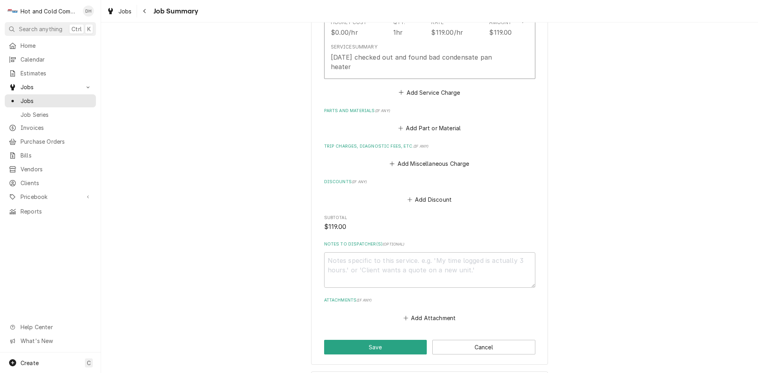
type textarea "x"
click at [438, 128] on button "Add Part or Material" at bounding box center [429, 128] width 65 height 11
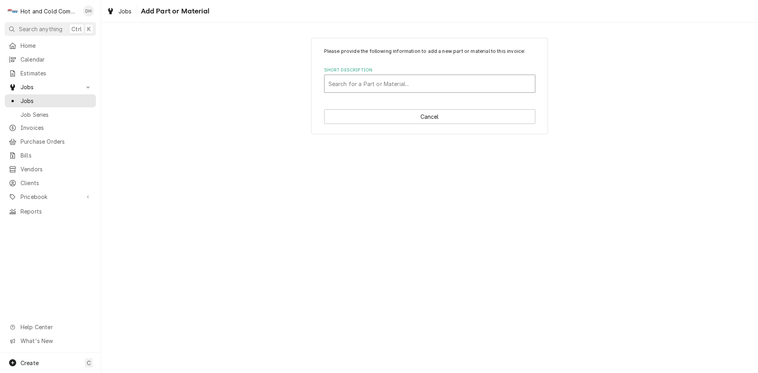
click at [374, 82] on div "Short Description" at bounding box center [429, 84] width 203 height 14
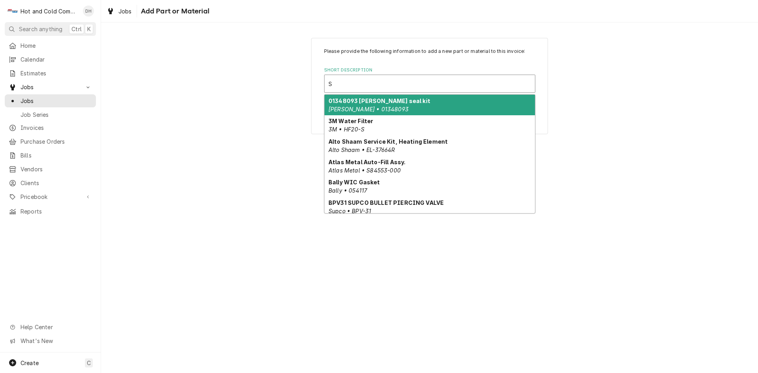
type input "Su"
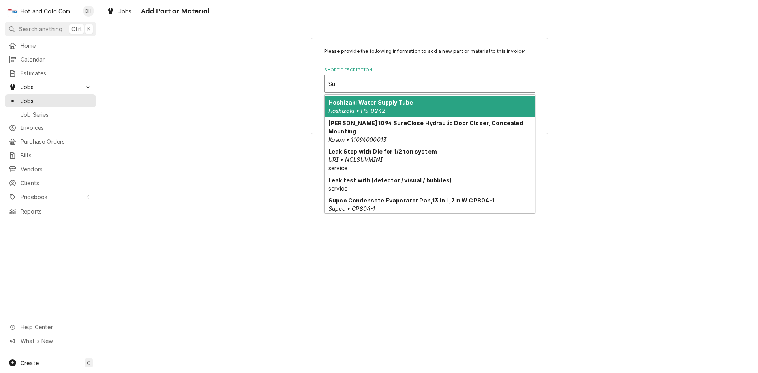
scroll to position [53, 0]
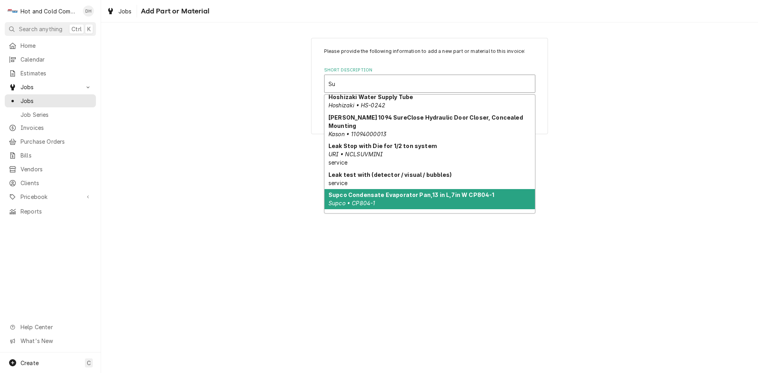
click at [455, 191] on strong "Supco Condensate Evaporator Pan,13 in L,7in W CP804-1" at bounding box center [411, 194] width 166 height 7
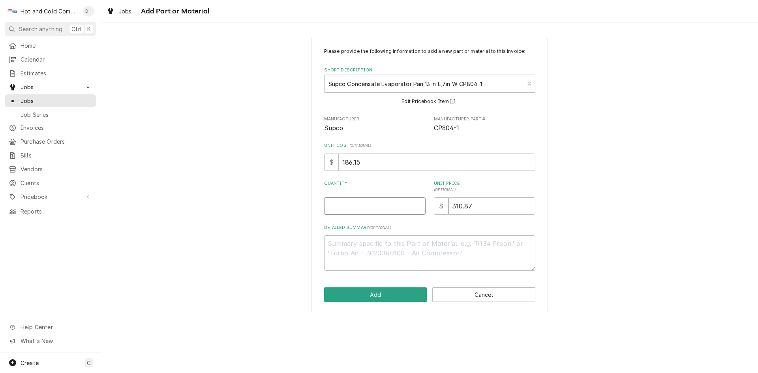
click at [332, 210] on input "Quantity" at bounding box center [374, 205] width 101 height 17
type textarea "x"
type input "1"
click at [341, 254] on textarea "Detailed Summary ( optional )" at bounding box center [429, 253] width 211 height 36
type textarea "x"
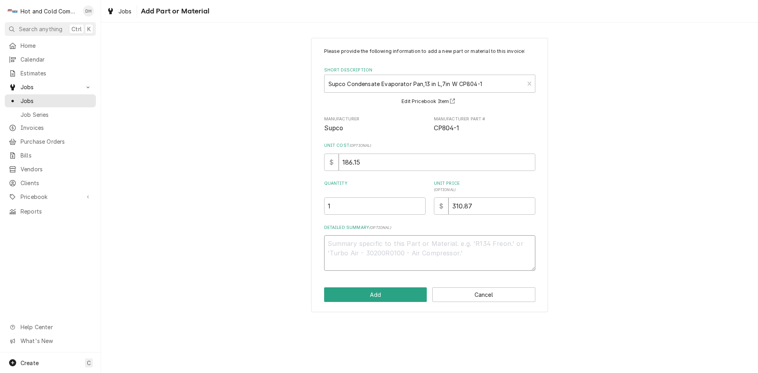
type textarea "U"
type textarea "x"
type textarea "UR"
type textarea "x"
type textarea "URI"
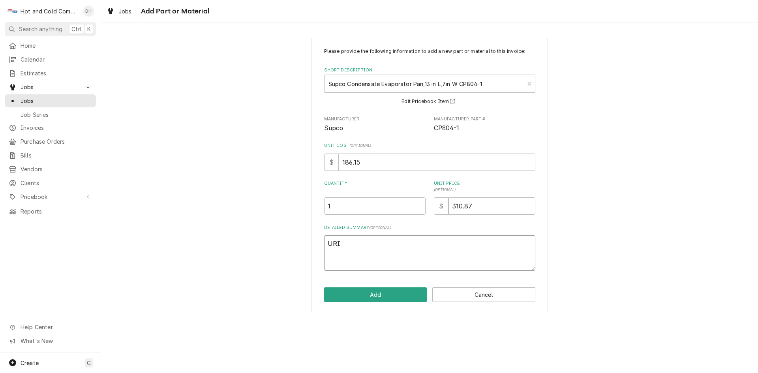
type textarea "x"
type textarea "UR"
type textarea "x"
type textarea "U"
type textarea "x"
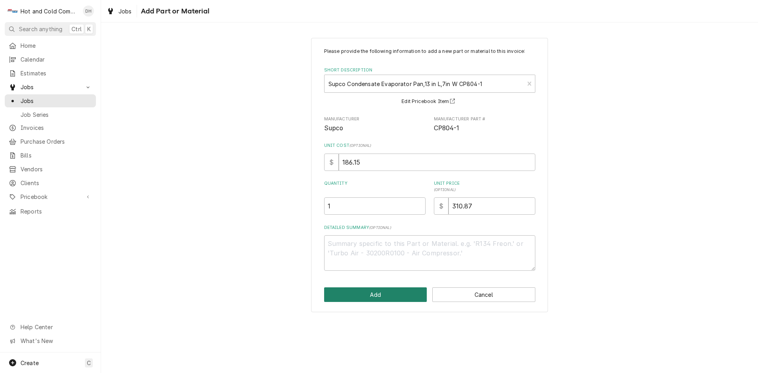
click at [372, 298] on button "Add" at bounding box center [375, 294] width 103 height 15
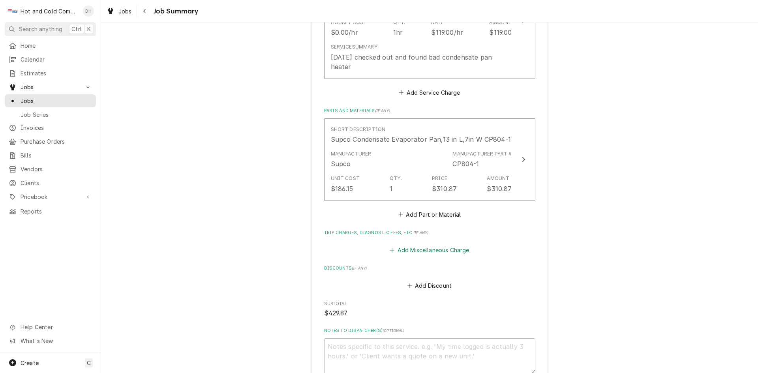
scroll to position [385, 0]
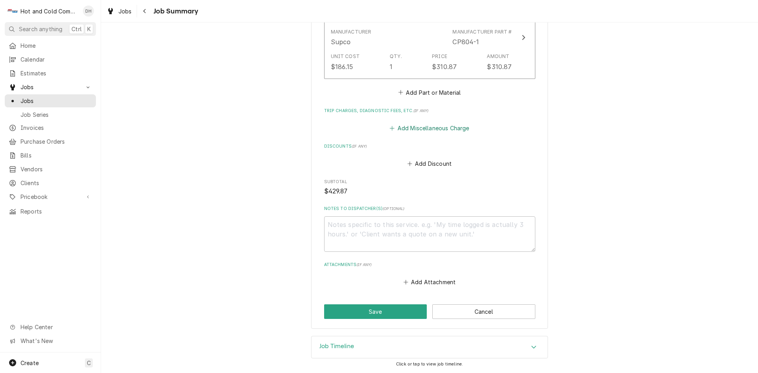
click at [441, 128] on button "Add Miscellaneous Charge" at bounding box center [430, 128] width 82 height 11
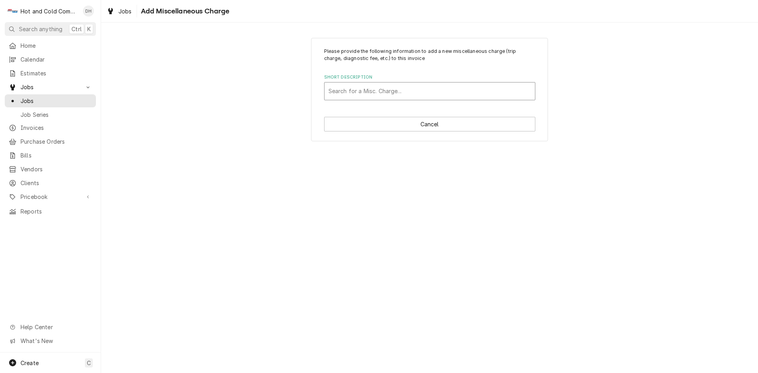
click at [367, 92] on div "Short Description" at bounding box center [429, 91] width 203 height 14
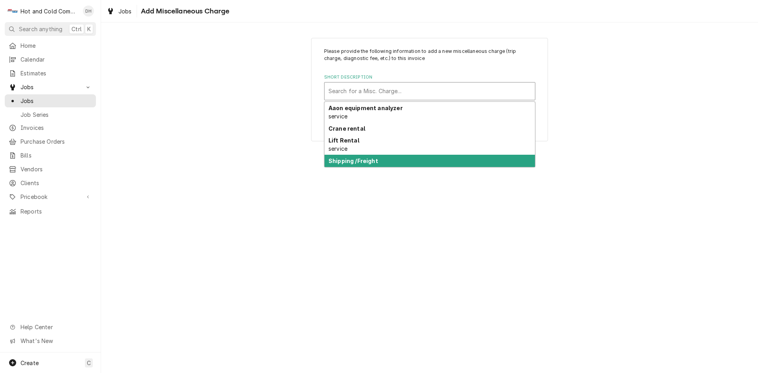
click at [369, 162] on strong "Shipping /Freight" at bounding box center [353, 161] width 50 height 7
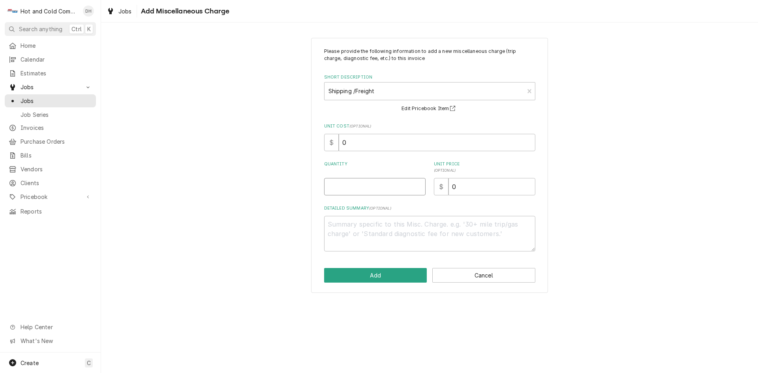
click at [351, 193] on input "Quantity" at bounding box center [374, 186] width 101 height 17
type textarea "x"
type input "1"
drag, startPoint x: 458, startPoint y: 191, endPoint x: 499, endPoint y: 240, distance: 64.3
click at [458, 191] on input "0" at bounding box center [492, 186] width 87 height 17
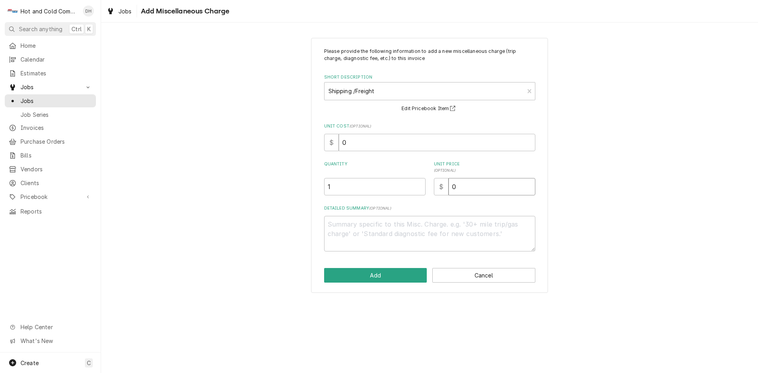
type textarea "x"
type input "2"
type textarea "x"
type input "23"
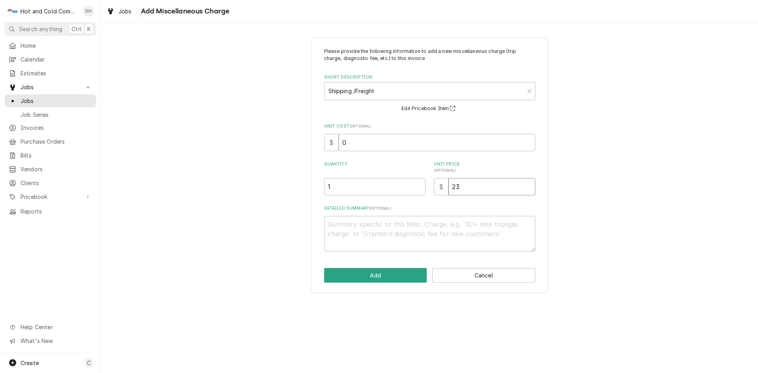
type textarea "x"
type input "23.8"
type textarea "x"
type input "23.88"
click at [406, 276] on button "Add" at bounding box center [375, 275] width 103 height 15
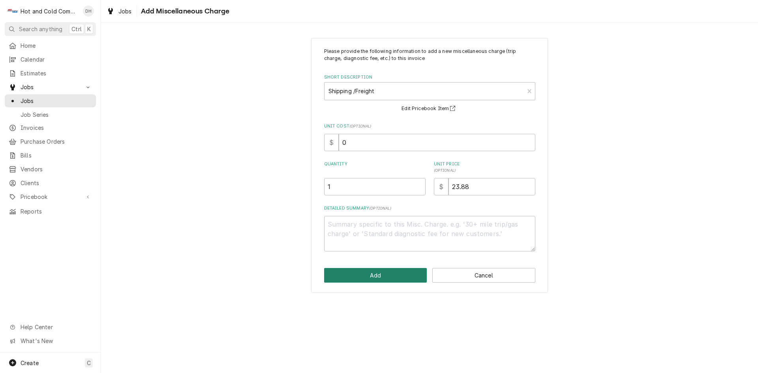
scroll to position [395, 0]
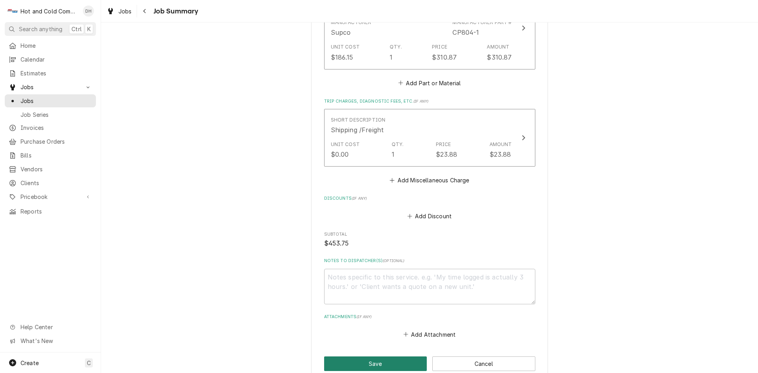
click at [368, 358] on button "Save" at bounding box center [375, 364] width 103 height 15
type textarea "x"
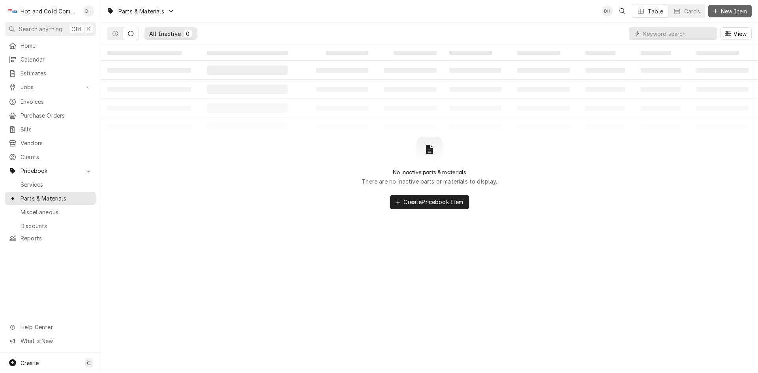
click at [736, 9] on span "New Item" at bounding box center [733, 11] width 29 height 8
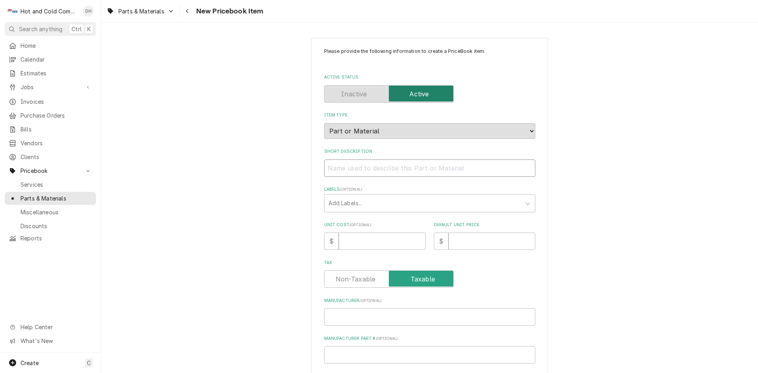
click at [335, 170] on input "Short Description" at bounding box center [429, 168] width 211 height 17
paste input "Supco Condensate Evaporator Pan,13 in L,7in W CP804-1 Each"
type textarea "x"
type input "Supco Condensate Evaporator Pan,13 in L,7in W CP804-1 Each"
type textarea "x"
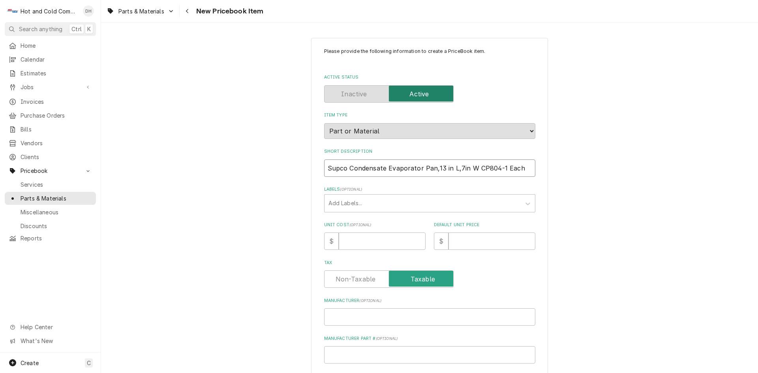
type input "Supco Condensate Evaporator Pan,13 in L,7in W CP804-1 Eac"
type textarea "x"
type input "Supco Condensate Evaporator Pan,13 in L,7in W CP804-1 Ea"
type textarea "x"
type input "Supco Condensate Evaporator Pan,13 in L,7in W CP804-1 E"
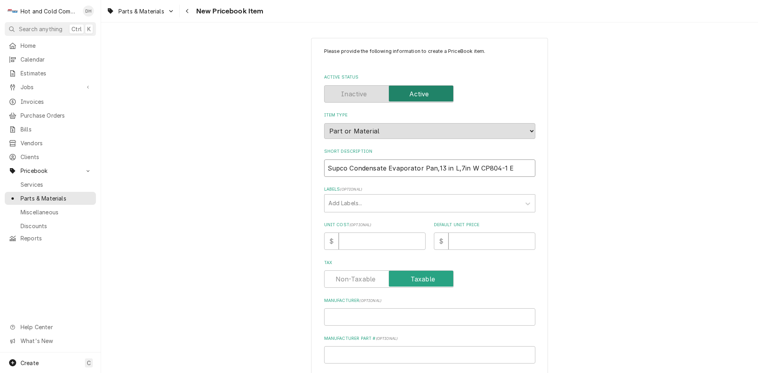
type textarea "x"
type input "Supco Condensate Evaporator Pan,13 in L,7in W CP804-1"
click at [396, 351] on input "Manufacturer Part # ( optional )" at bounding box center [429, 354] width 211 height 17
type textarea "x"
type input "C"
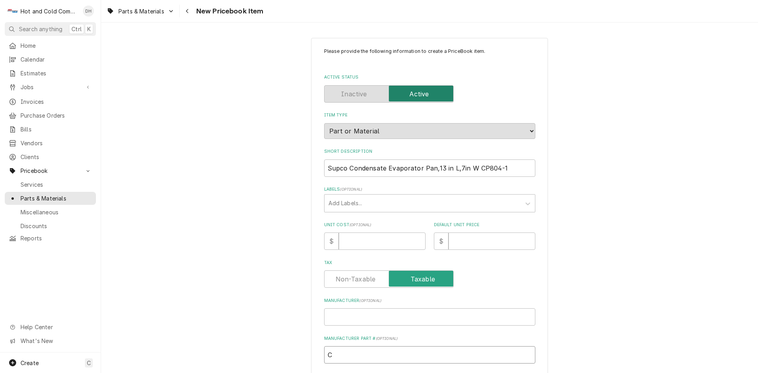
type textarea "x"
type input "CP"
type textarea "x"
type input "CP8"
type textarea "x"
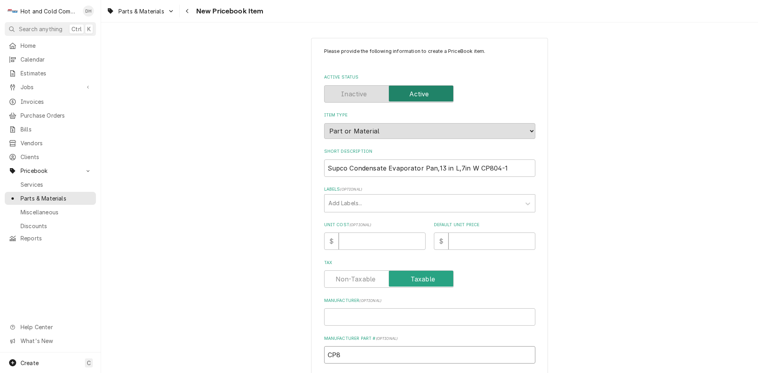
type input "CP80"
type textarea "x"
type input "CP804"
type textarea "x"
type input "CP804-"
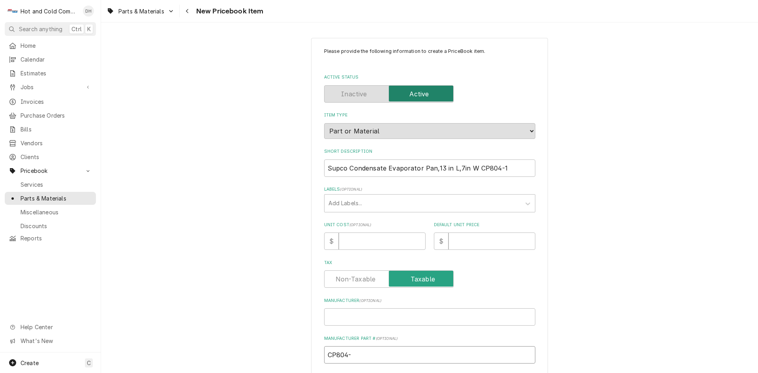
type textarea "x"
type input "CP804-1"
click at [368, 312] on input "Manufacturer ( optional )" at bounding box center [429, 316] width 211 height 17
type textarea "x"
type input "S"
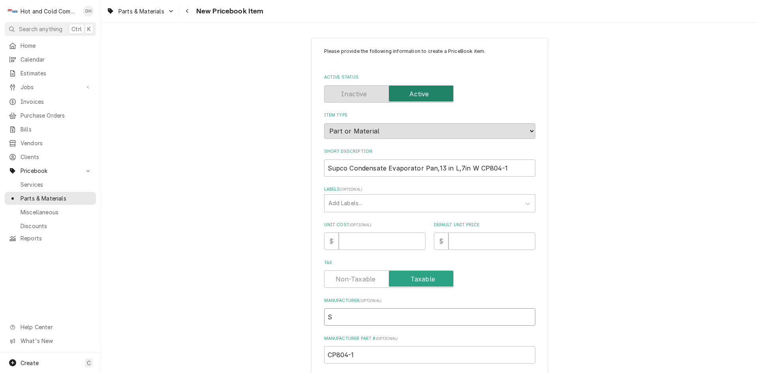
type textarea "x"
type input "Su"
type textarea "x"
type input "Sup"
type textarea "x"
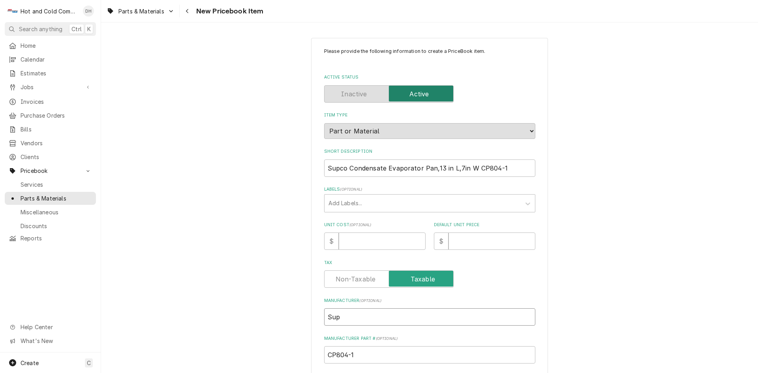
type input "Supc"
type textarea "x"
type input "Supco"
drag, startPoint x: 347, startPoint y: 243, endPoint x: 497, endPoint y: 313, distance: 165.2
click at [347, 243] on input "Unit Cost ( optional )" at bounding box center [382, 241] width 87 height 17
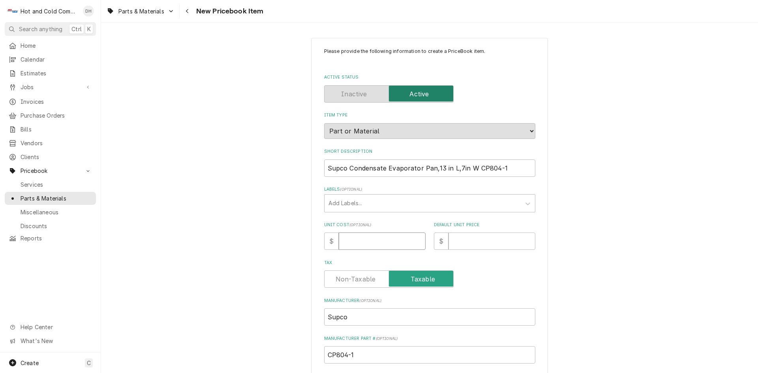
type textarea "x"
type input "1"
type textarea "x"
type input "18"
type textarea "x"
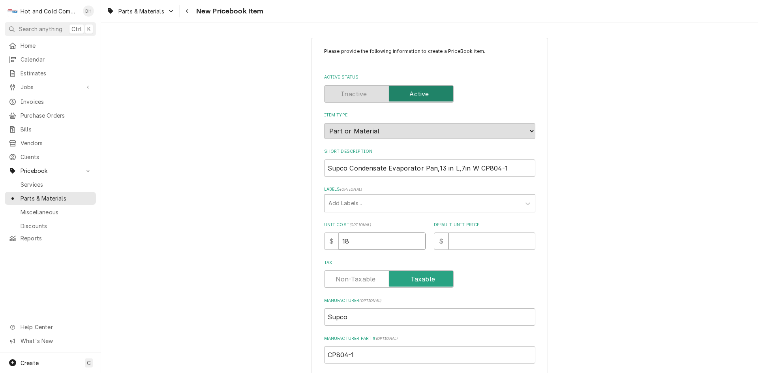
type input "186"
type textarea "x"
type input "186.1"
type textarea "x"
type input "186.15"
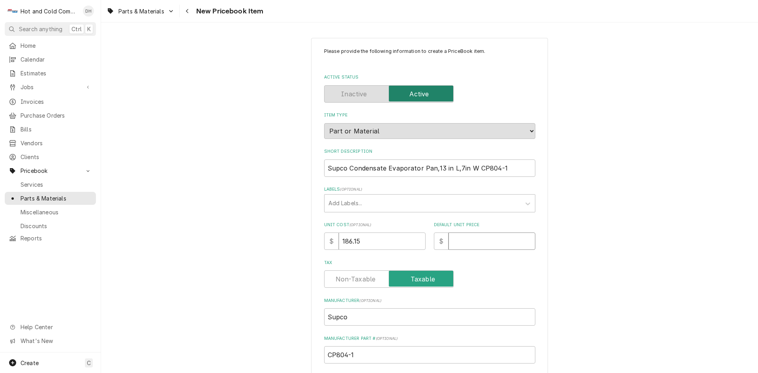
click at [504, 236] on input "Default Unit Price" at bounding box center [492, 241] width 87 height 17
type textarea "x"
type input "3"
type textarea "x"
type input "31"
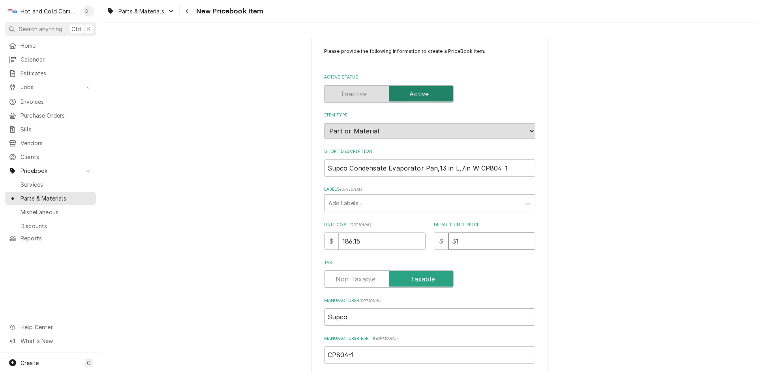
type textarea "x"
type input "310"
type textarea "x"
type input "310.8"
type textarea "x"
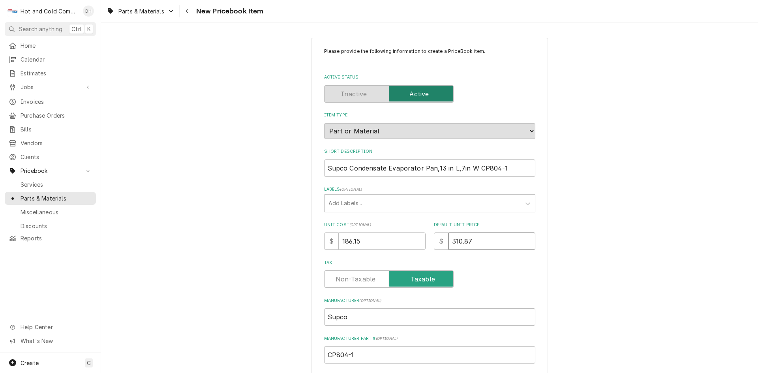
type input "310.87"
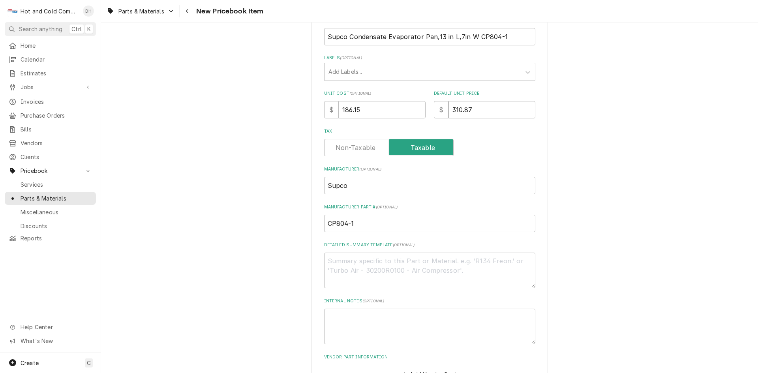
scroll to position [187, 0]
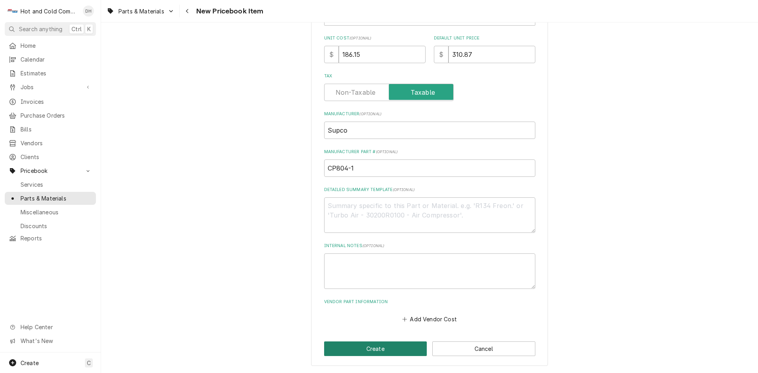
click at [374, 347] on button "Create" at bounding box center [375, 349] width 103 height 15
type textarea "x"
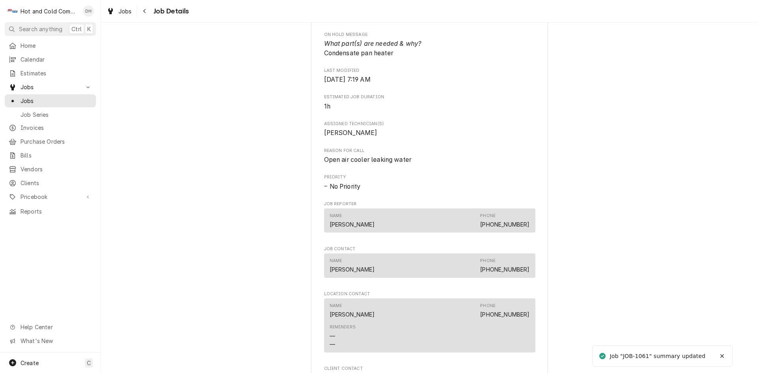
scroll to position [763, 0]
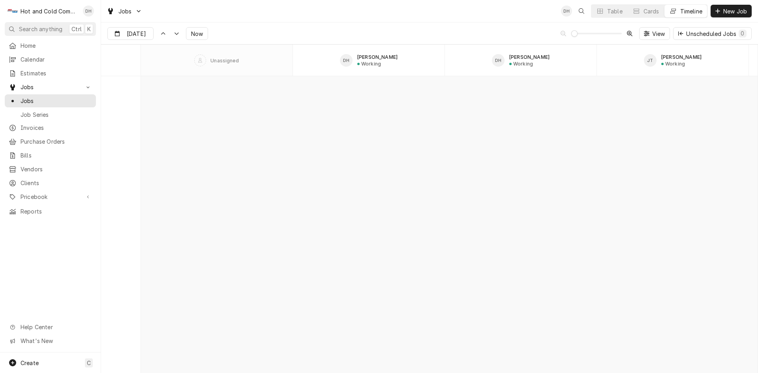
scroll to position [2185, 0]
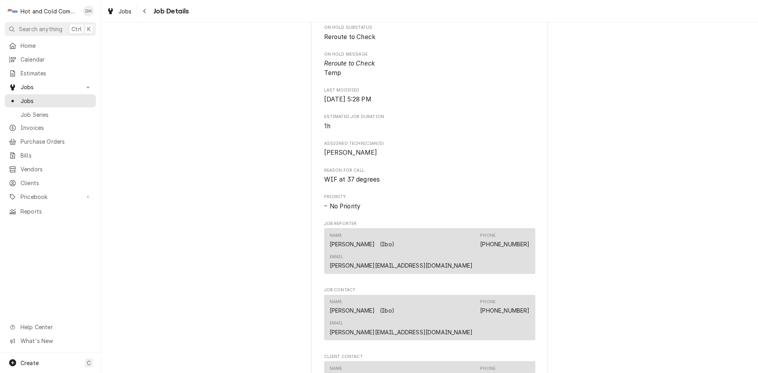
scroll to position [526, 0]
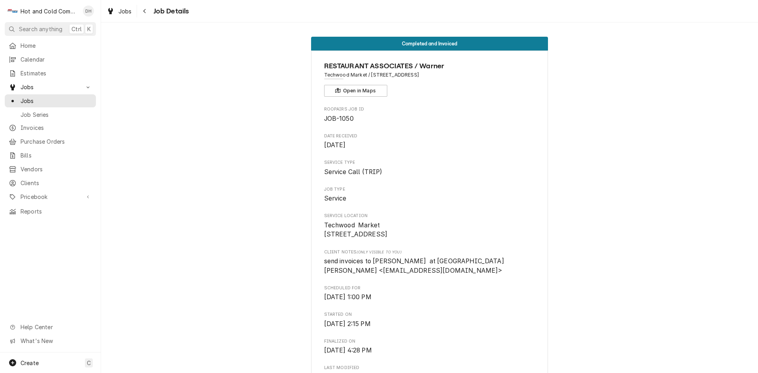
scroll to position [131, 0]
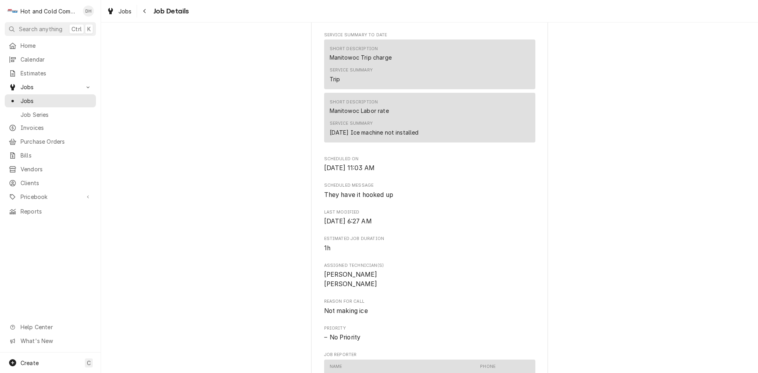
scroll to position [131, 0]
